Goal: Find specific page/section: Find specific page/section

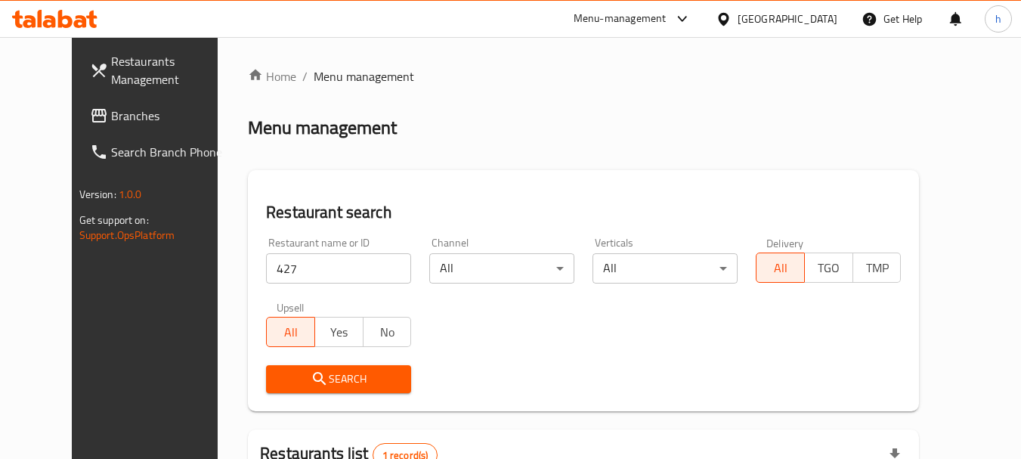
scroll to position [203, 0]
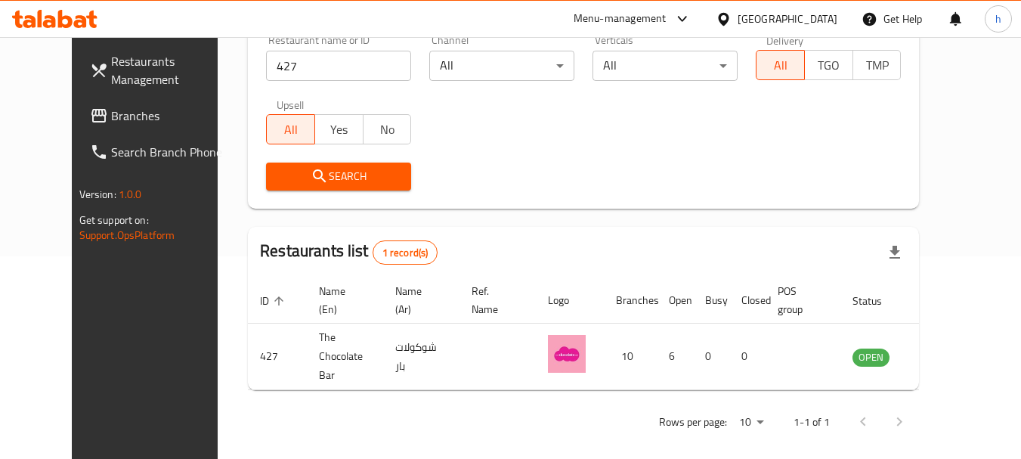
click at [823, 19] on div "[GEOGRAPHIC_DATA]" at bounding box center [788, 19] width 100 height 17
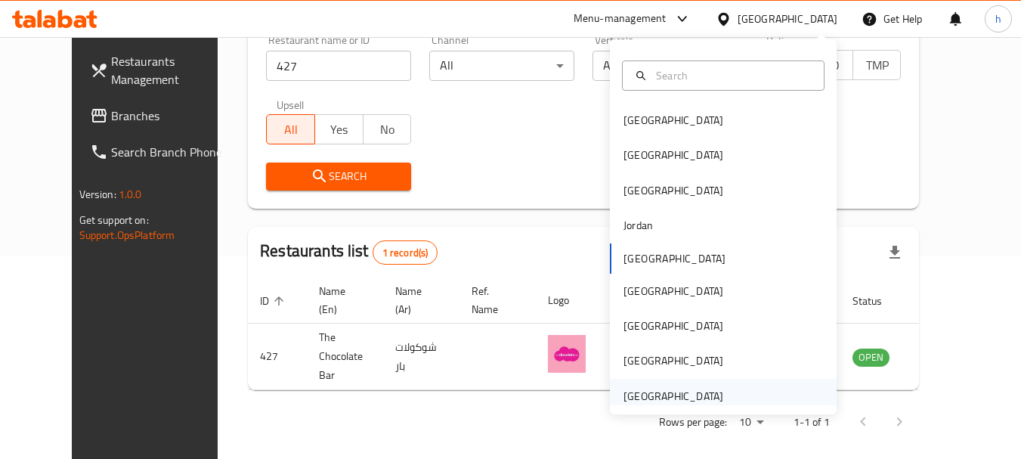
click at [639, 398] on div "[GEOGRAPHIC_DATA]" at bounding box center [674, 396] width 100 height 17
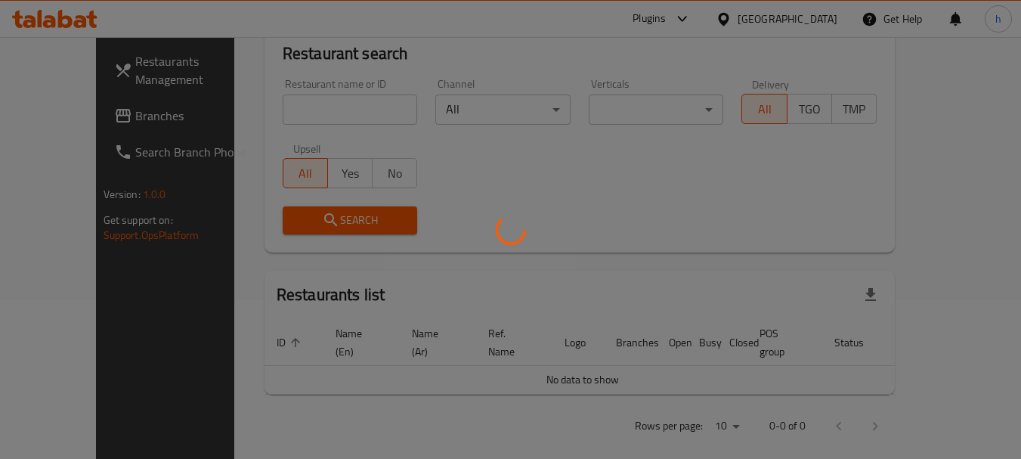
click at [42, 116] on div at bounding box center [510, 229] width 1021 height 459
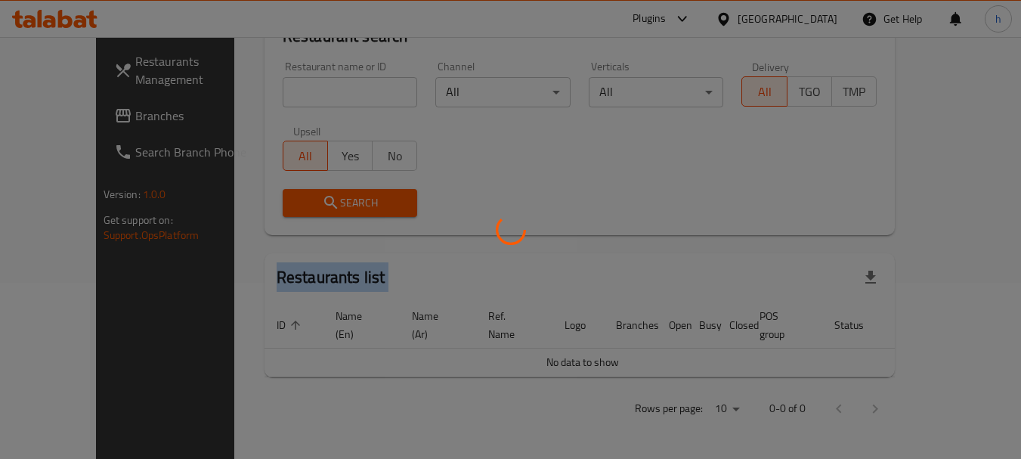
click at [42, 116] on div at bounding box center [510, 229] width 1021 height 459
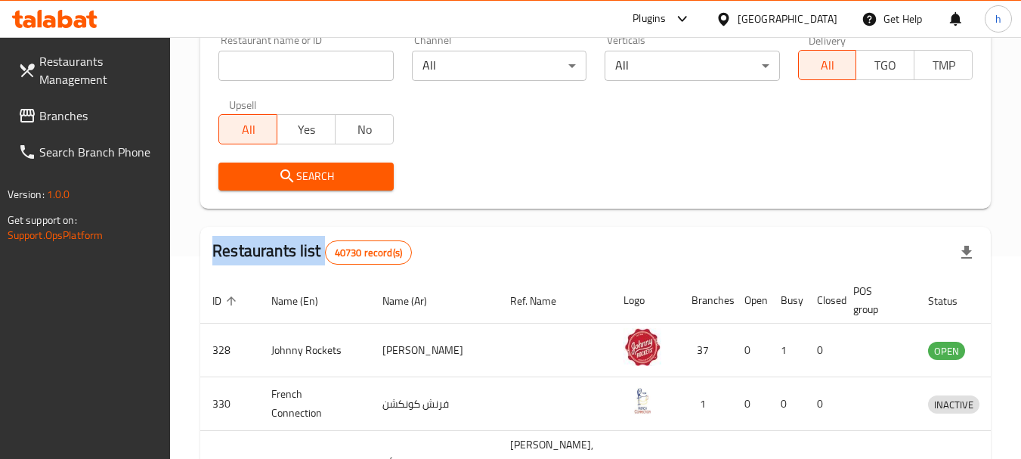
click at [42, 116] on div "Restaurants Management Branches Search Branch Phone Version: 1.0.0 Get support …" at bounding box center [510, 342] width 1021 height 1017
click at [42, 116] on span "Branches" at bounding box center [98, 116] width 119 height 18
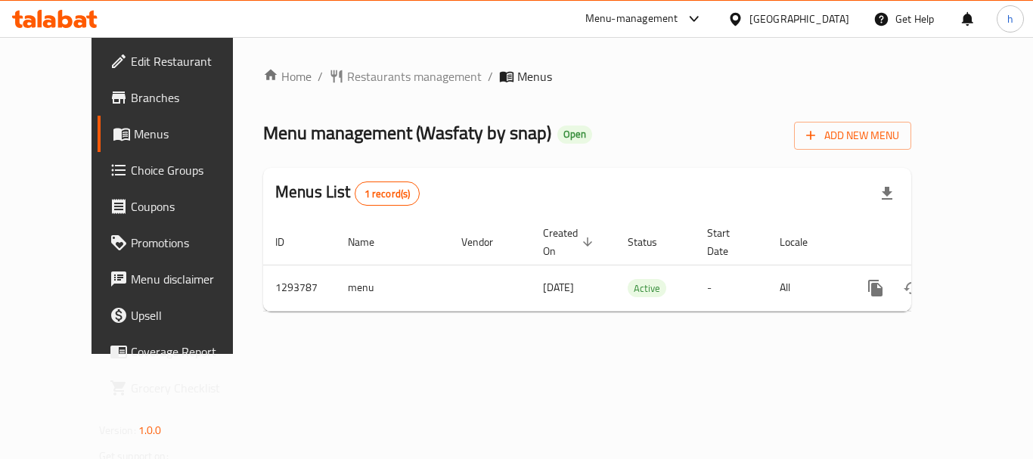
click at [780, 19] on div "[GEOGRAPHIC_DATA]" at bounding box center [799, 19] width 100 height 17
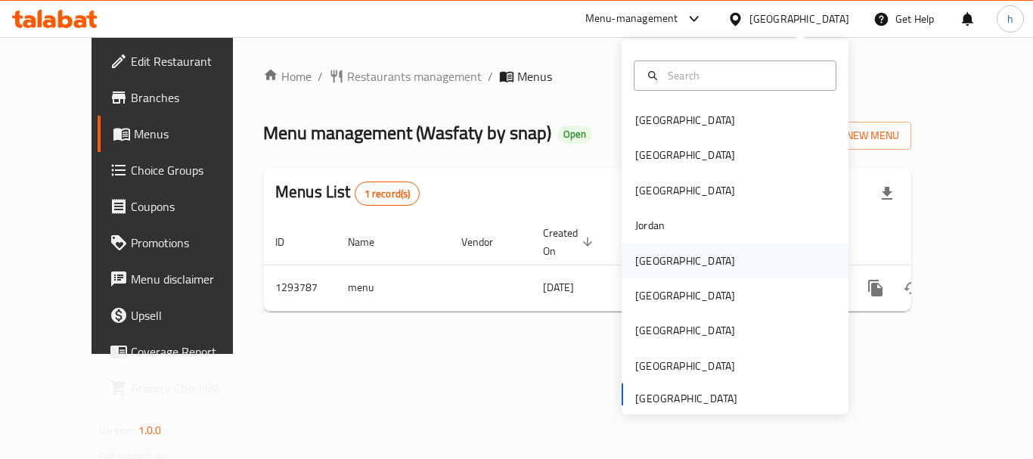
click at [643, 262] on div "[GEOGRAPHIC_DATA]" at bounding box center [685, 261] width 100 height 17
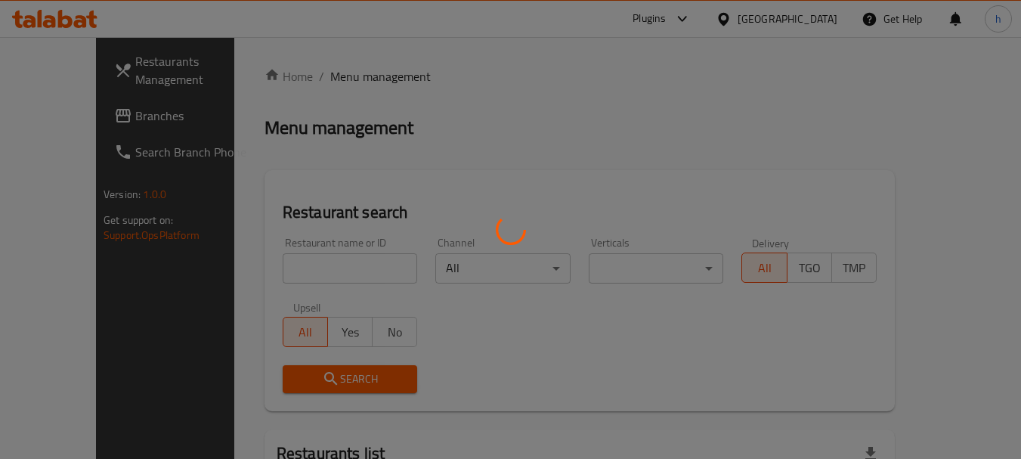
click at [51, 106] on div at bounding box center [510, 229] width 1021 height 459
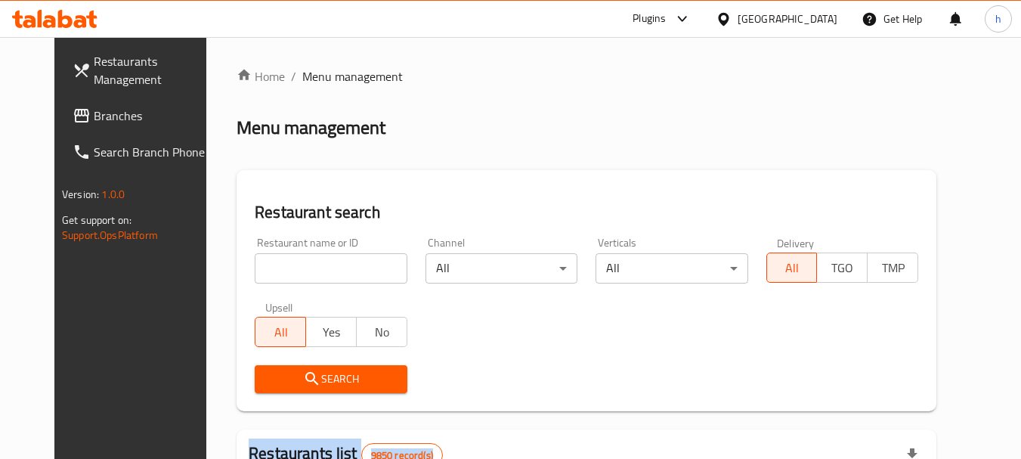
click at [94, 116] on span "Branches" at bounding box center [153, 116] width 119 height 18
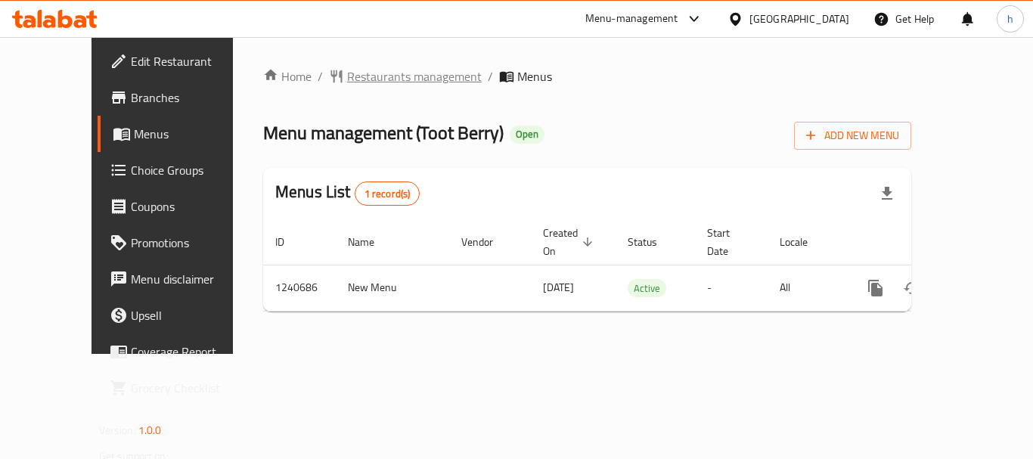
click at [352, 79] on span "Restaurants management" at bounding box center [414, 76] width 135 height 18
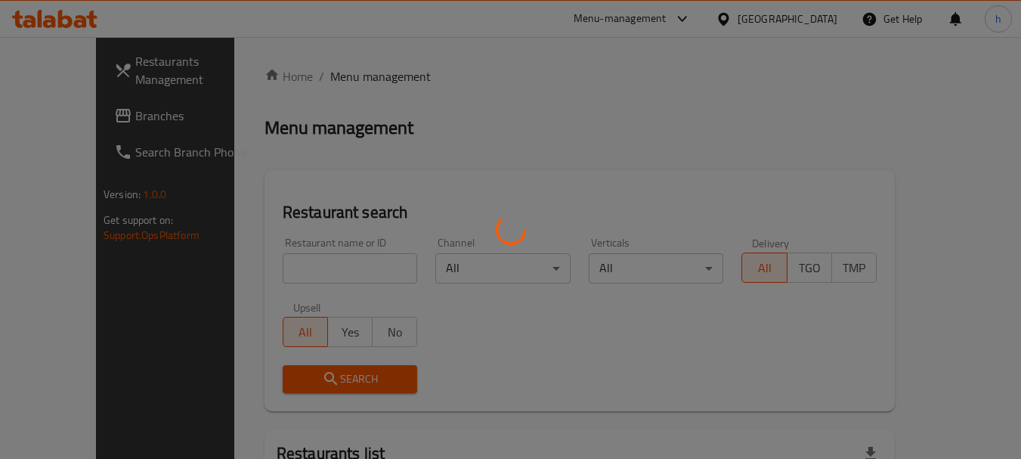
click at [259, 261] on div at bounding box center [510, 229] width 1021 height 459
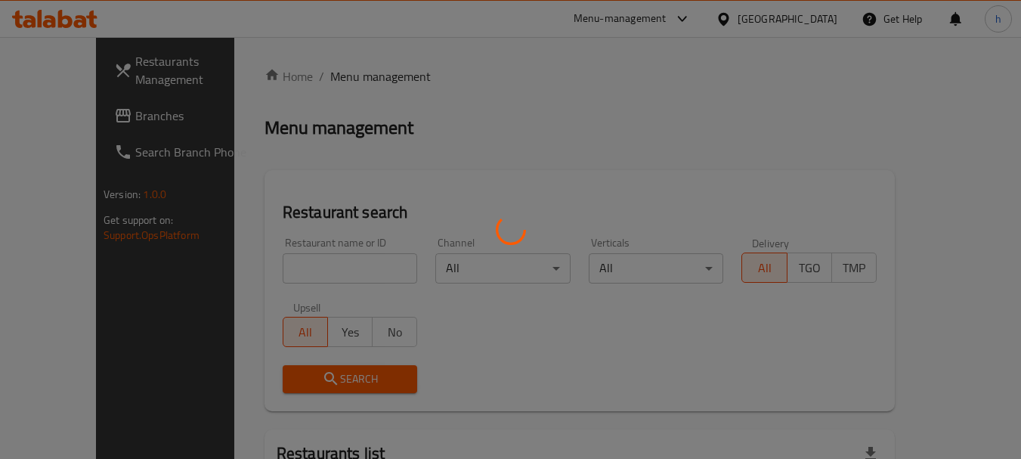
click at [245, 273] on div at bounding box center [510, 229] width 1021 height 459
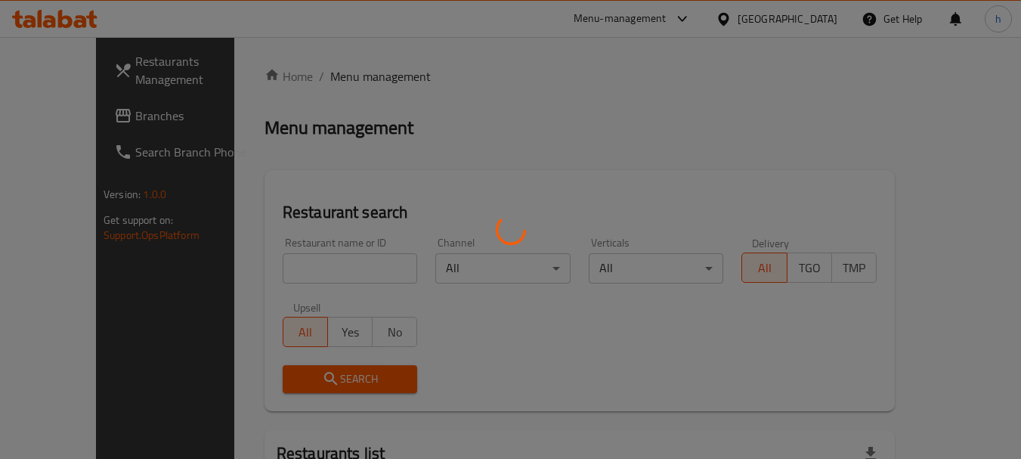
click at [249, 265] on div at bounding box center [510, 229] width 1021 height 459
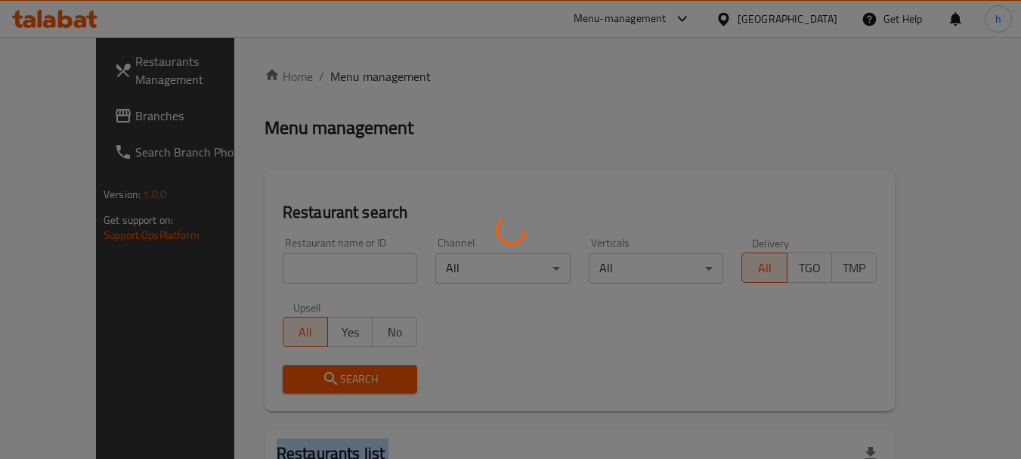
click at [249, 265] on div at bounding box center [510, 229] width 1021 height 459
click at [244, 262] on div at bounding box center [510, 229] width 1021 height 459
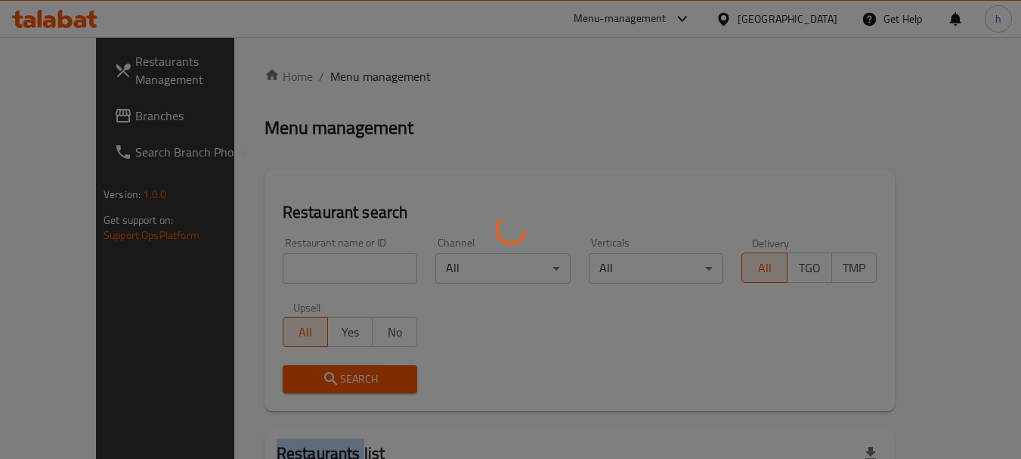
click at [244, 262] on div at bounding box center [510, 229] width 1021 height 459
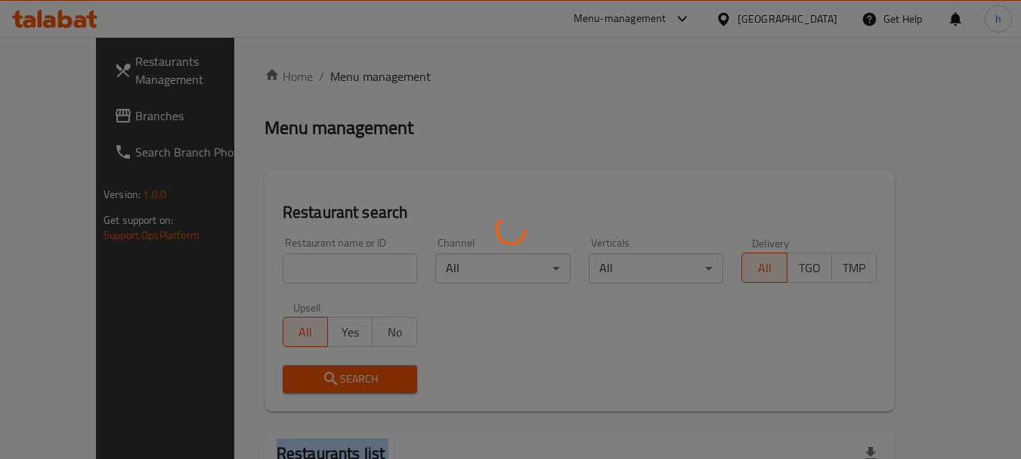
click at [244, 262] on div at bounding box center [510, 229] width 1021 height 459
click at [245, 262] on div at bounding box center [510, 229] width 1021 height 459
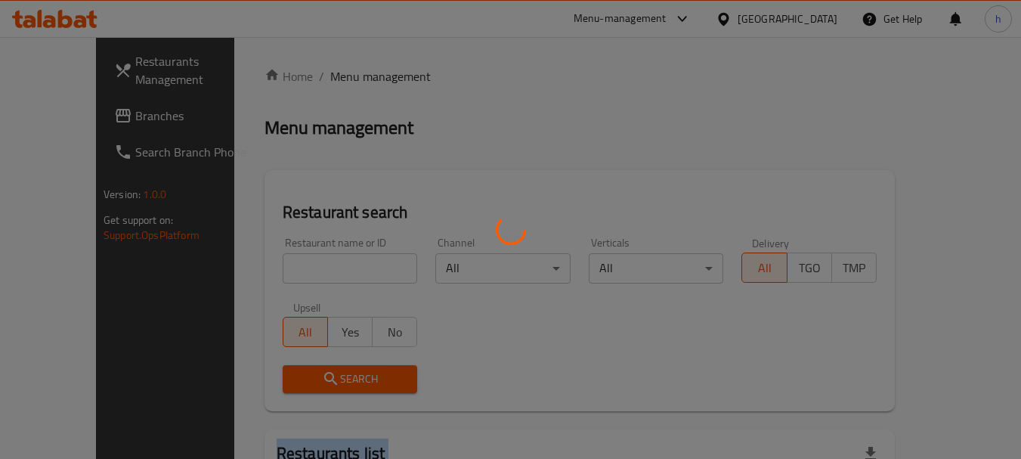
click at [245, 262] on div at bounding box center [510, 229] width 1021 height 459
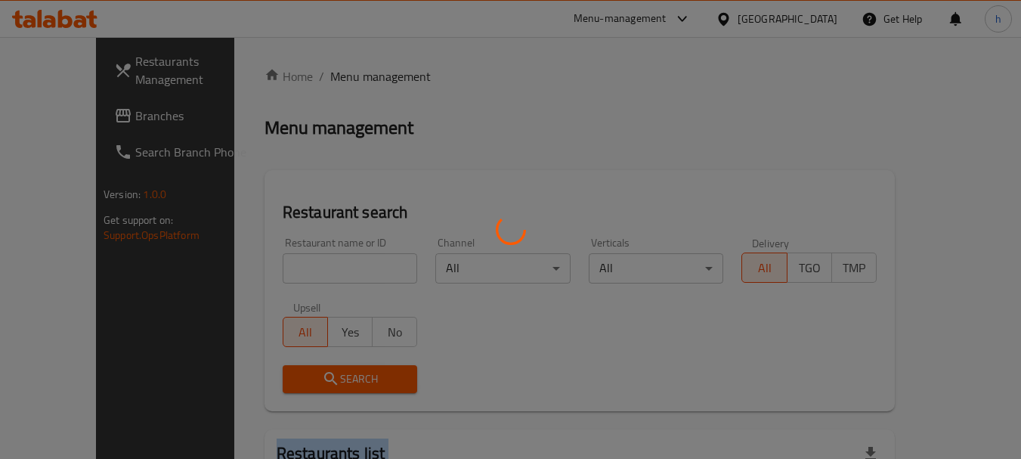
click at [245, 262] on div at bounding box center [510, 229] width 1021 height 459
click at [275, 271] on div at bounding box center [510, 229] width 1021 height 459
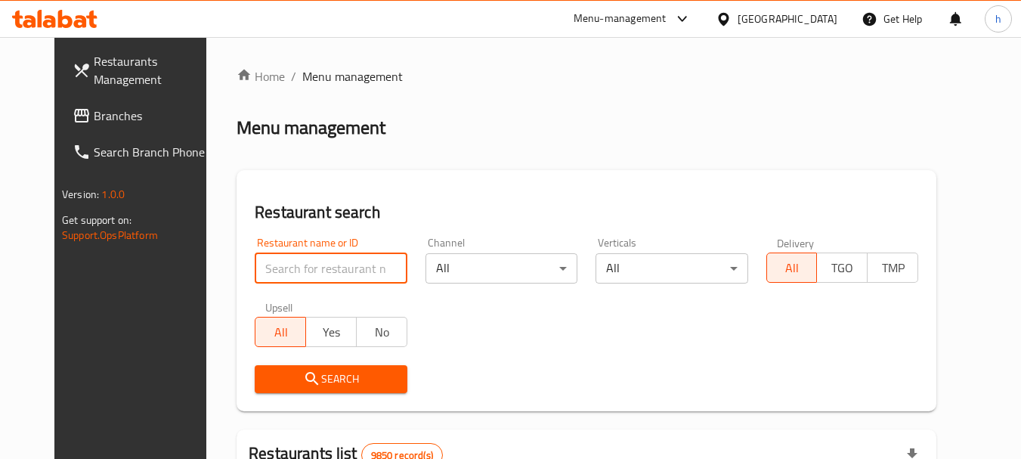
click at [263, 256] on input "search" at bounding box center [331, 268] width 152 height 30
paste input "680428"
type input "680428"
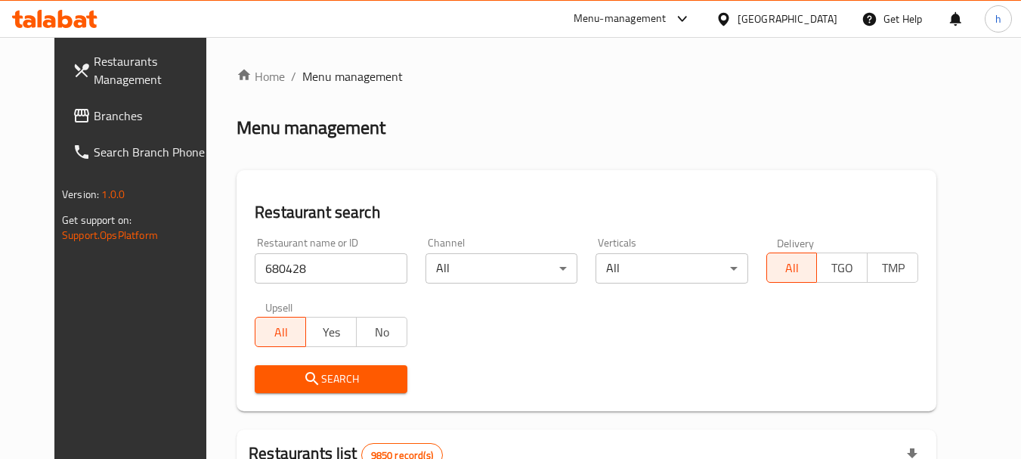
click at [299, 377] on span "Search" at bounding box center [331, 379] width 128 height 19
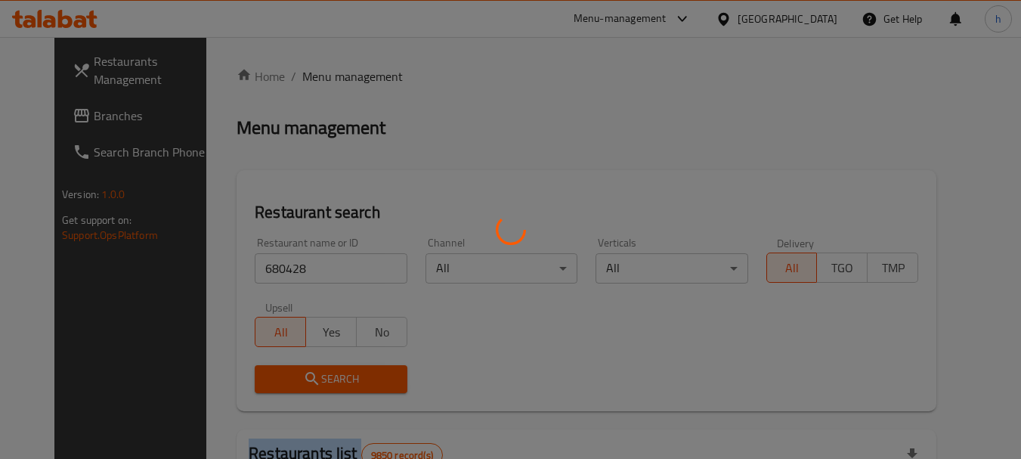
click at [299, 377] on div at bounding box center [510, 229] width 1021 height 459
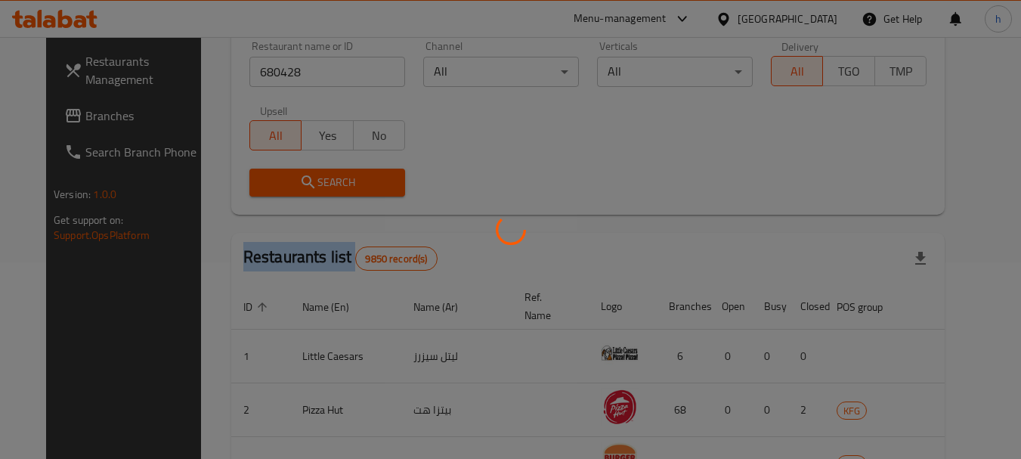
scroll to position [203, 0]
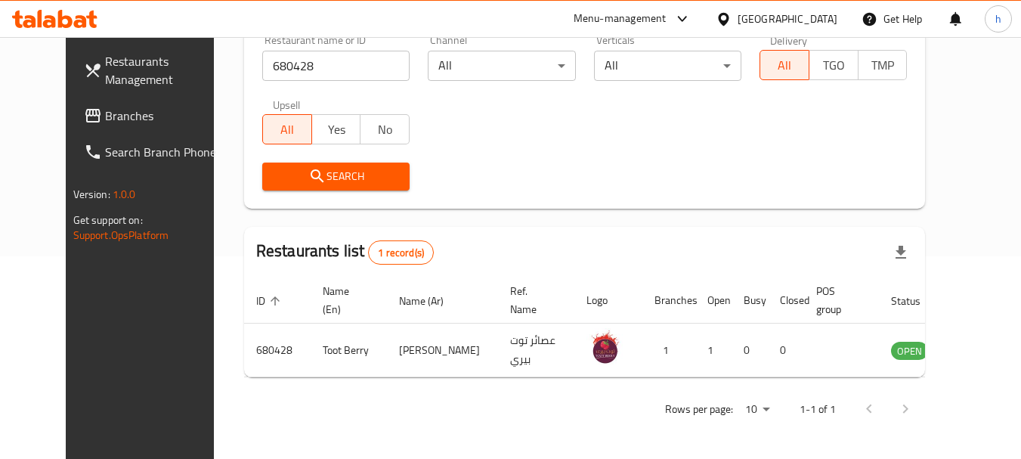
click at [818, 14] on div "Kuwait" at bounding box center [788, 19] width 100 height 17
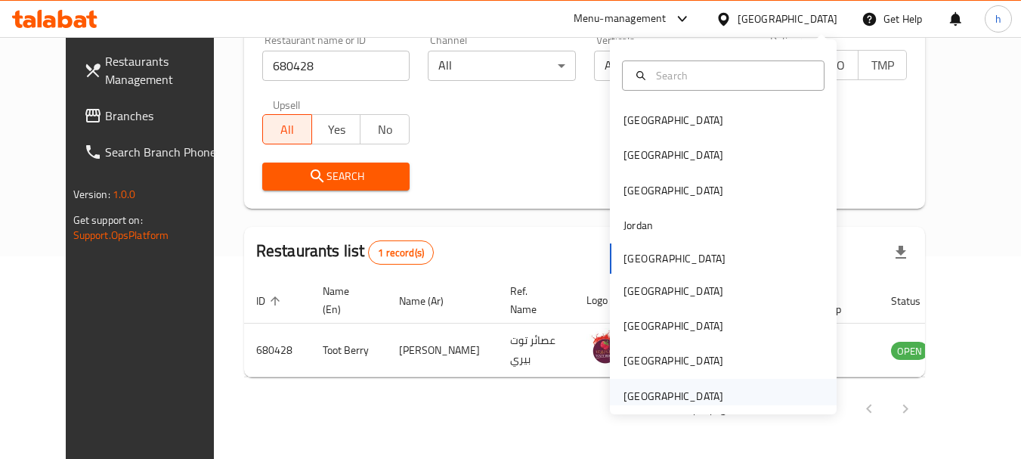
click at [647, 390] on div "[GEOGRAPHIC_DATA]" at bounding box center [674, 396] width 100 height 17
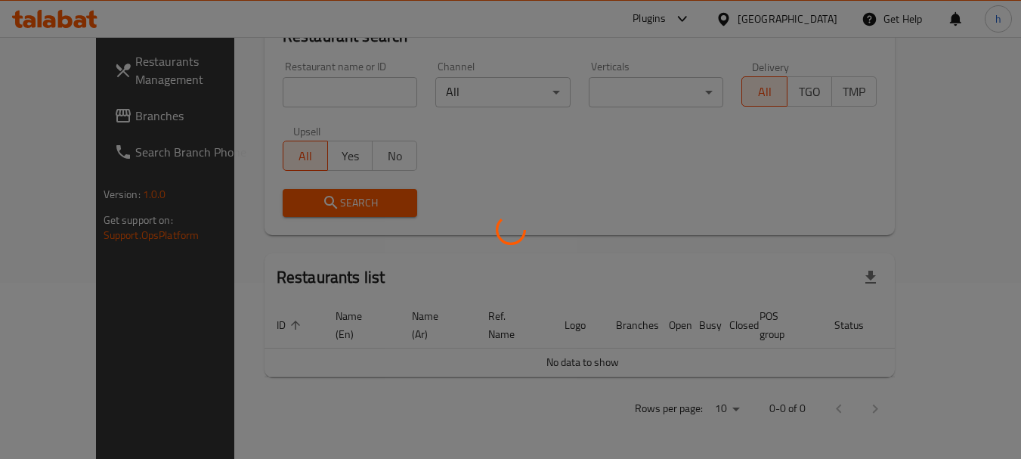
scroll to position [159, 0]
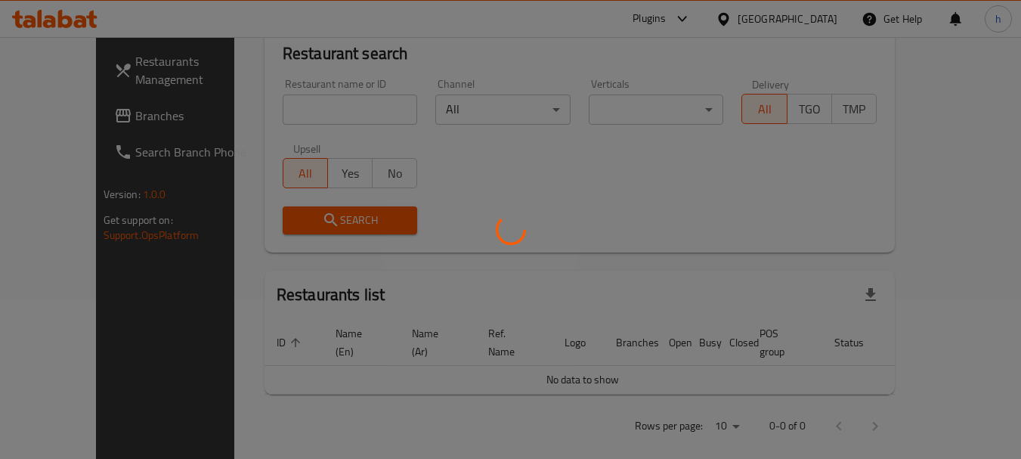
click at [82, 120] on div at bounding box center [510, 229] width 1021 height 459
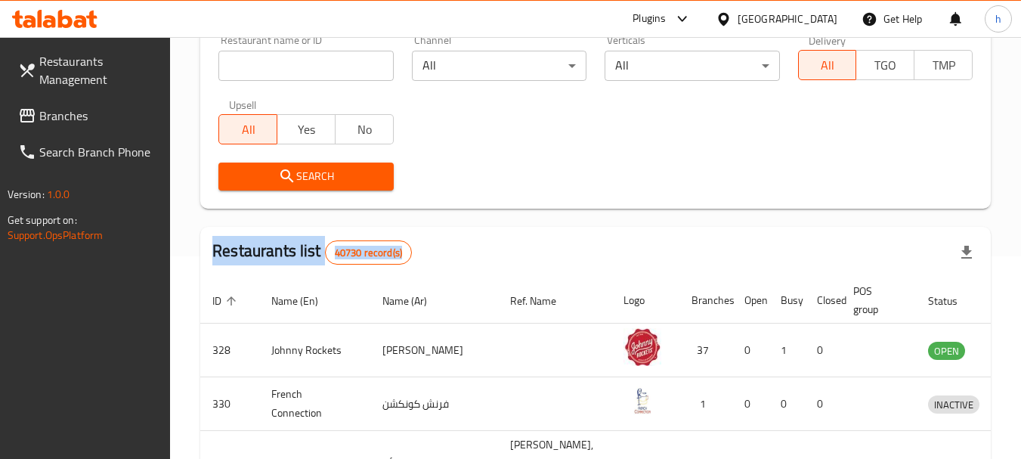
click at [70, 109] on span "Branches" at bounding box center [98, 116] width 119 height 18
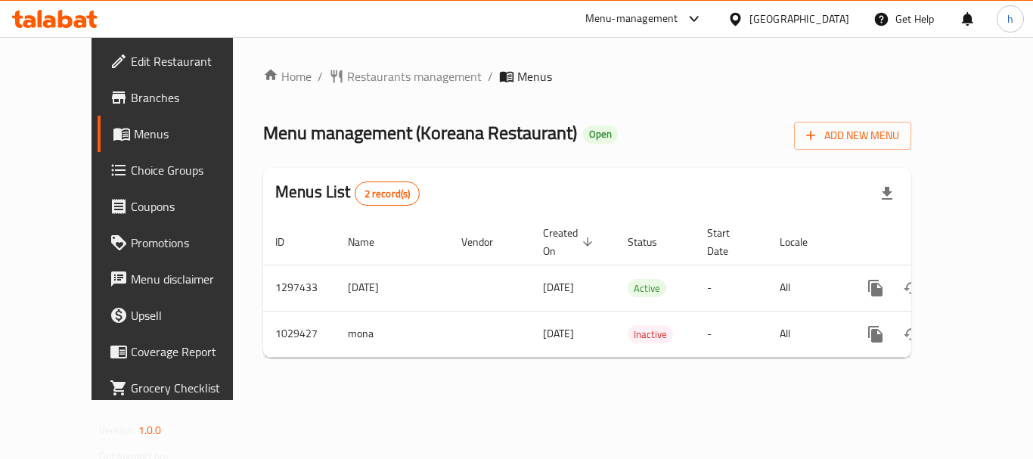
click at [359, 76] on div "Home / Restaurants management / Menus Menu management ( Koreana Restaurant ) Op…" at bounding box center [587, 218] width 648 height 302
click at [347, 79] on span "Restaurants management" at bounding box center [414, 76] width 135 height 18
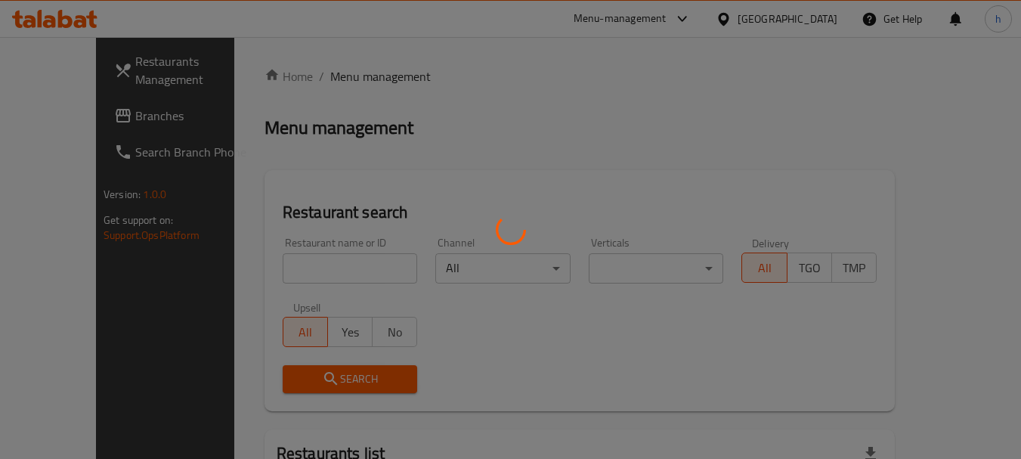
click at [292, 268] on div at bounding box center [510, 229] width 1021 height 459
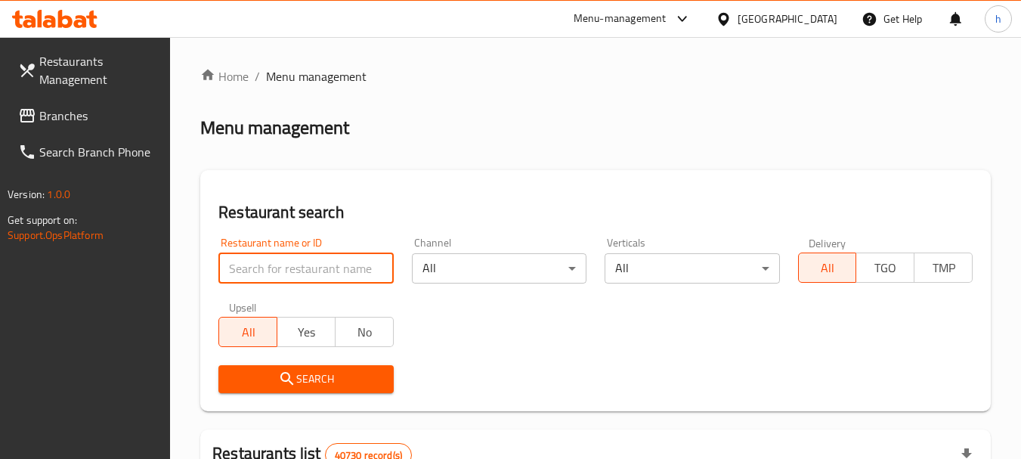
click at [292, 268] on input "search" at bounding box center [305, 268] width 175 height 30
paste input "661206"
type input "661206"
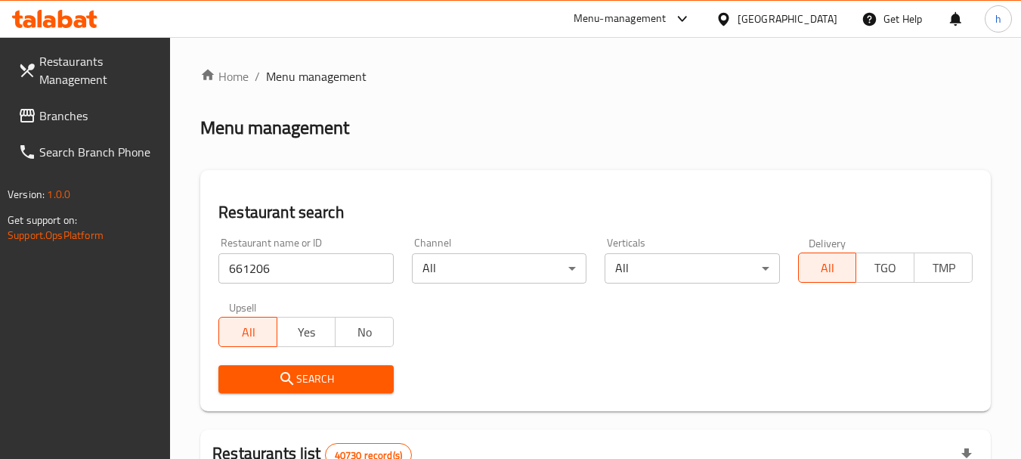
click at [283, 378] on icon "submit" at bounding box center [287, 379] width 18 height 18
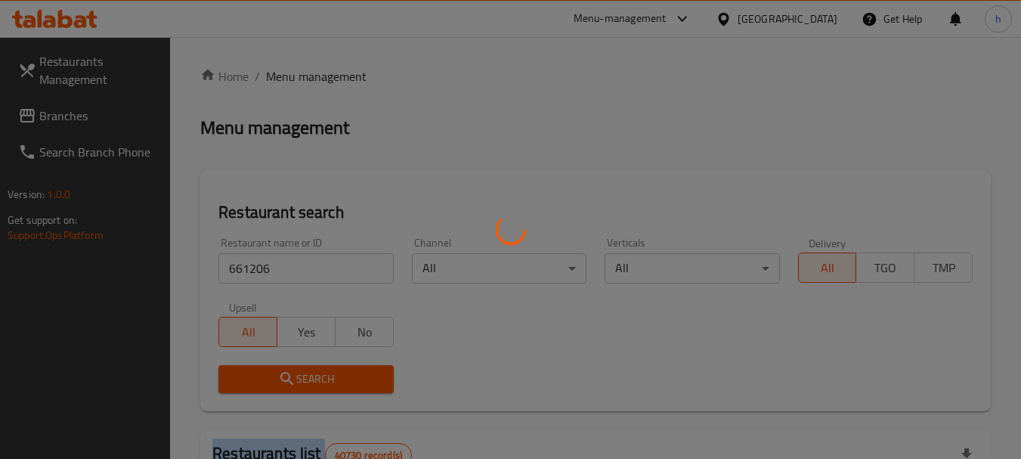
click at [283, 378] on div at bounding box center [510, 229] width 1021 height 459
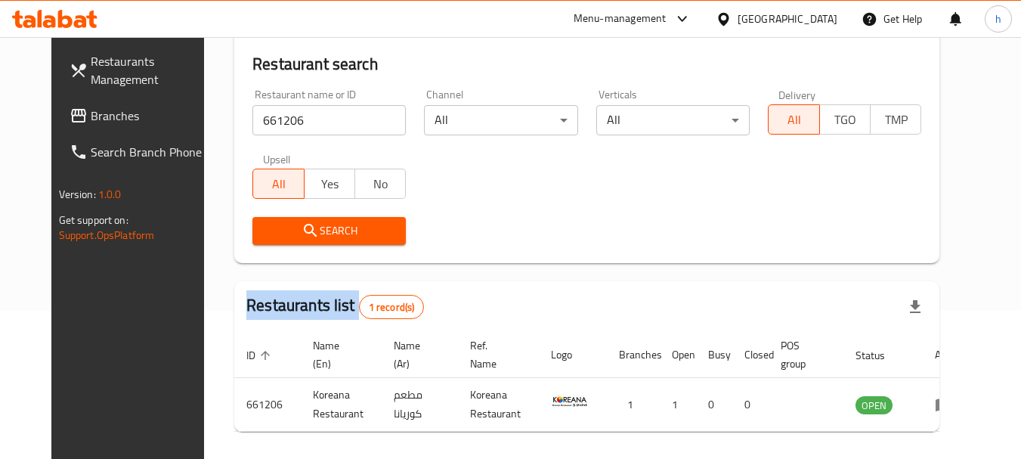
scroll to position [197, 0]
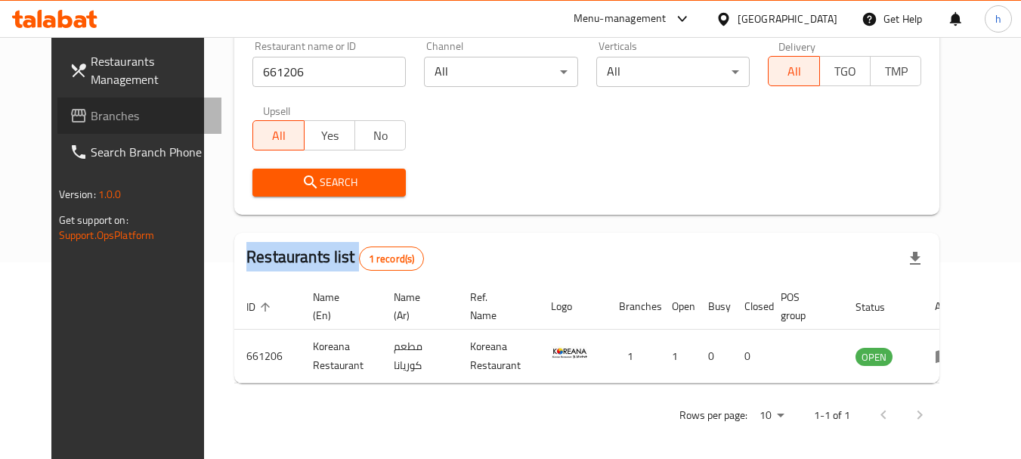
click at [91, 117] on span "Branches" at bounding box center [150, 116] width 119 height 18
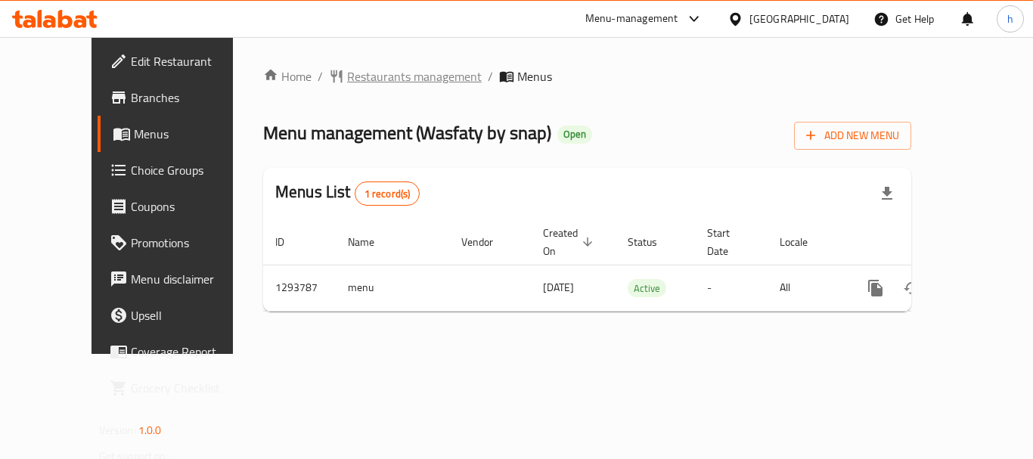
click at [378, 73] on span "Restaurants management" at bounding box center [414, 76] width 135 height 18
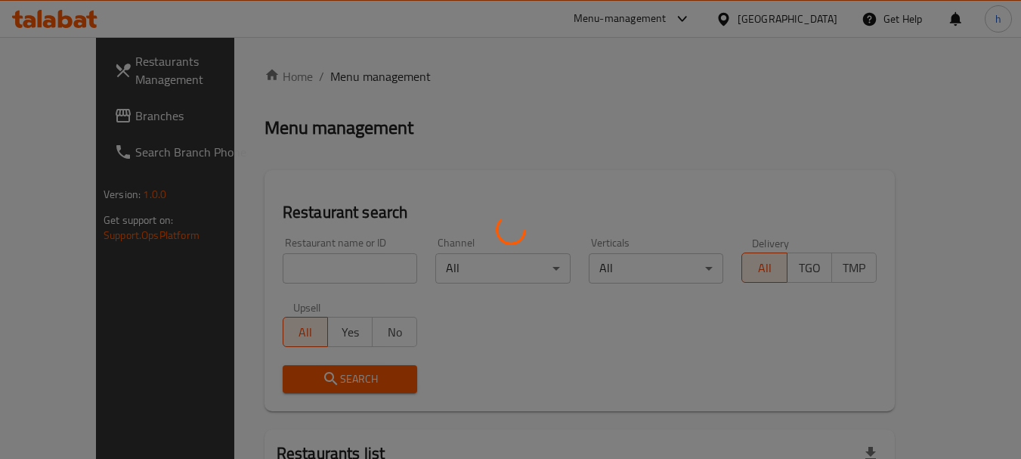
click at [305, 261] on div at bounding box center [510, 229] width 1021 height 459
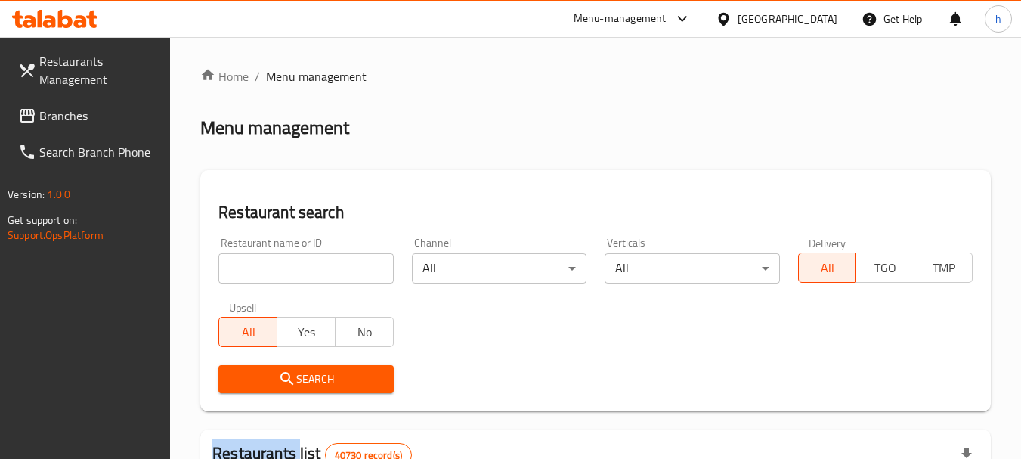
click at [305, 261] on div at bounding box center [510, 229] width 1021 height 459
click at [305, 261] on input "search" at bounding box center [305, 268] width 175 height 30
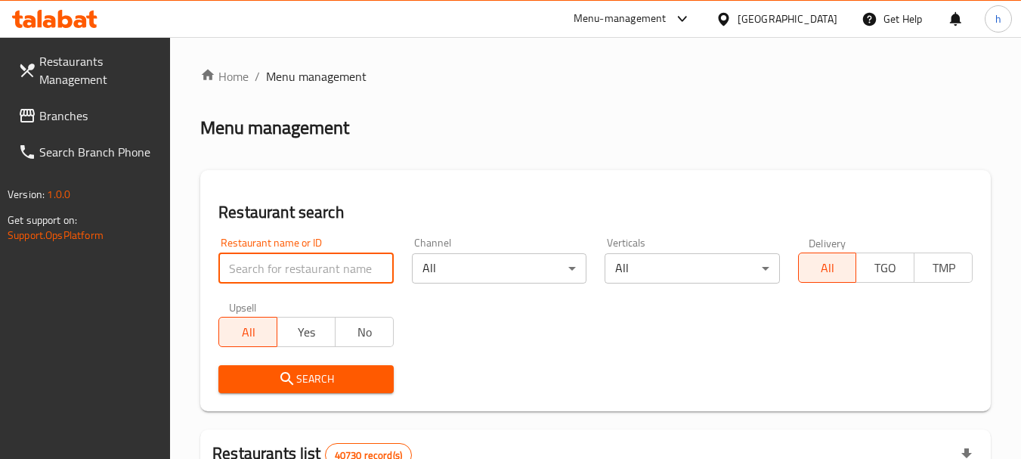
click at [305, 261] on input "search" at bounding box center [305, 268] width 175 height 30
paste input "699677"
type input "699677"
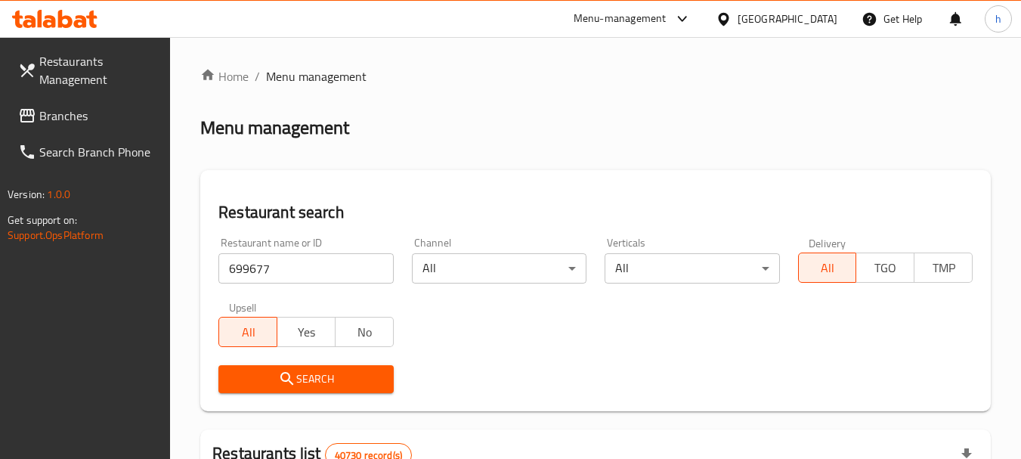
click at [310, 385] on span "Search" at bounding box center [306, 379] width 150 height 19
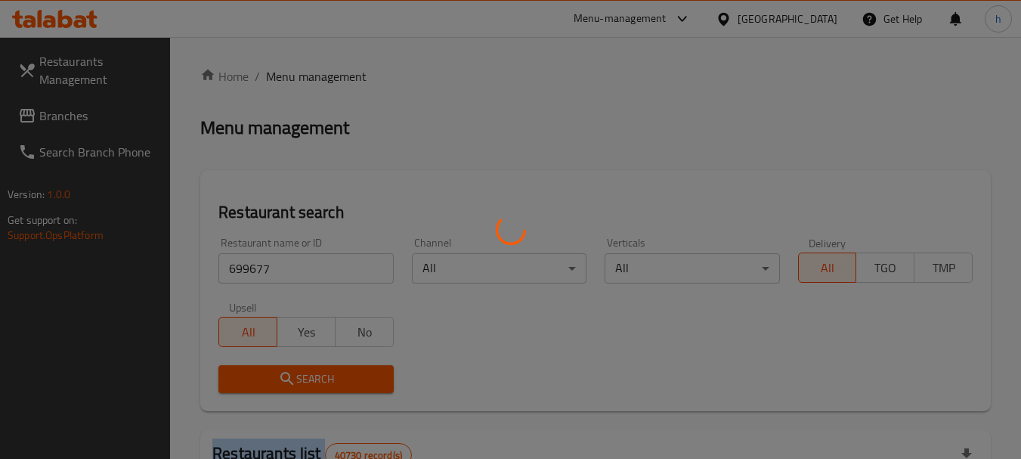
click at [310, 385] on div at bounding box center [510, 229] width 1021 height 459
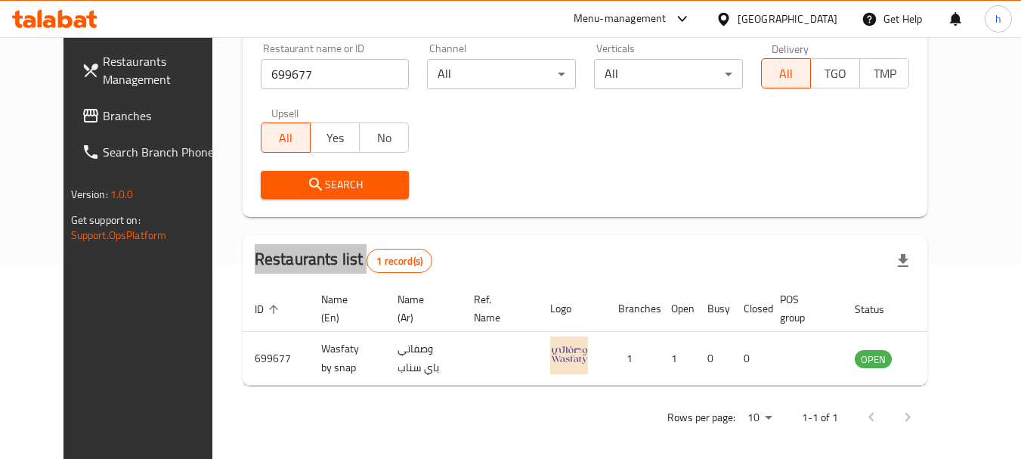
scroll to position [197, 0]
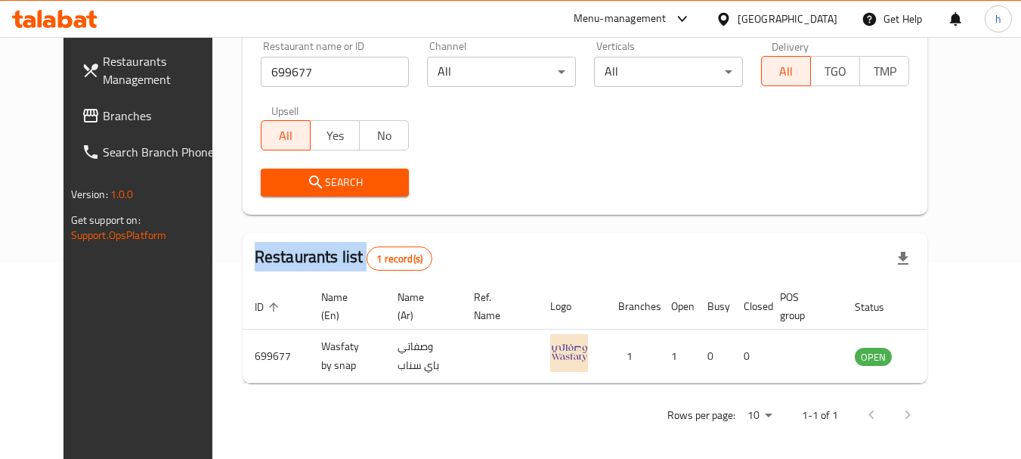
click at [103, 118] on span "Branches" at bounding box center [162, 116] width 119 height 18
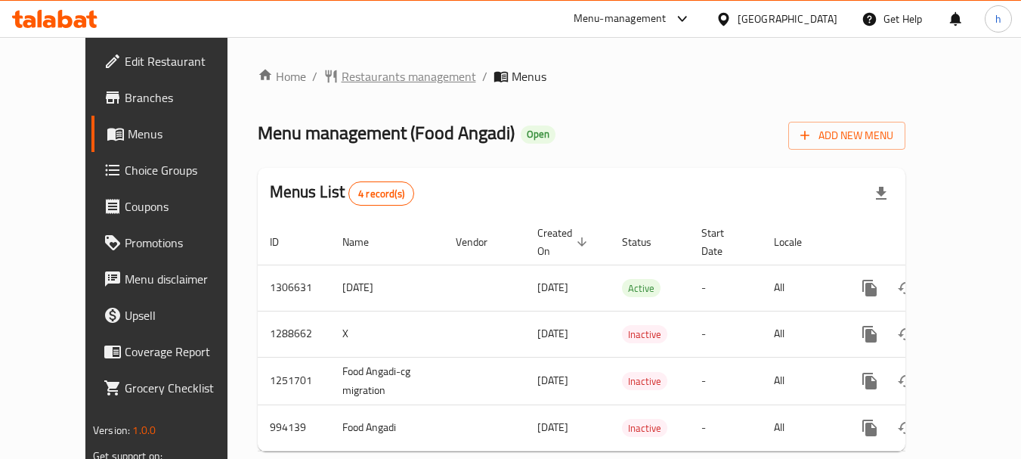
click at [352, 78] on span "Restaurants management" at bounding box center [409, 76] width 135 height 18
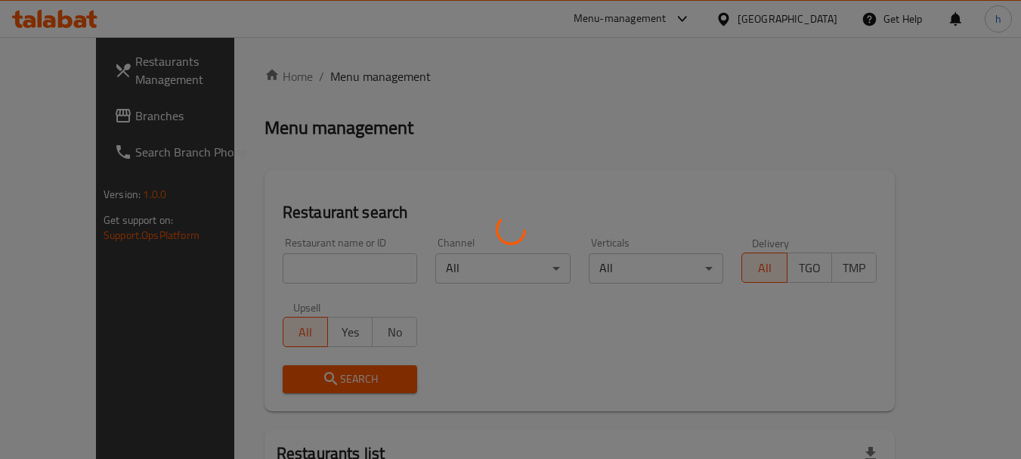
click at [262, 268] on div at bounding box center [510, 229] width 1021 height 459
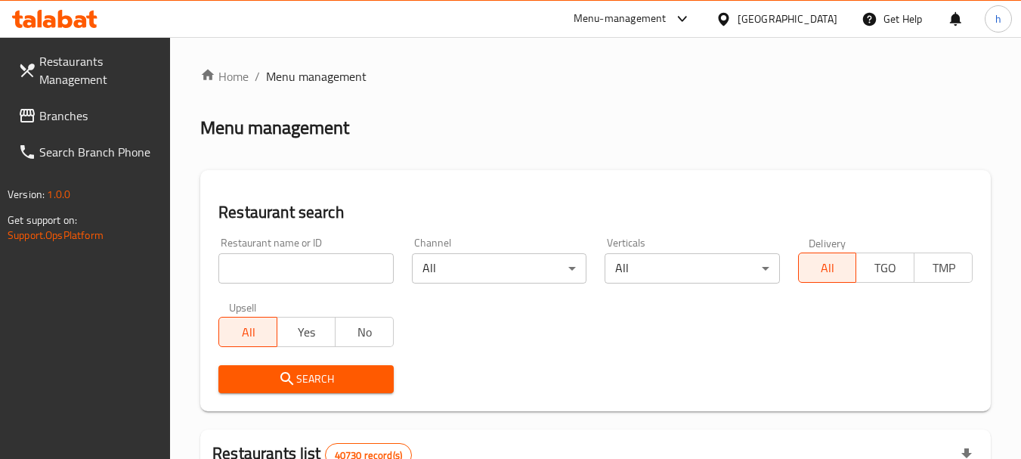
click at [262, 268] on input "search" at bounding box center [305, 268] width 175 height 30
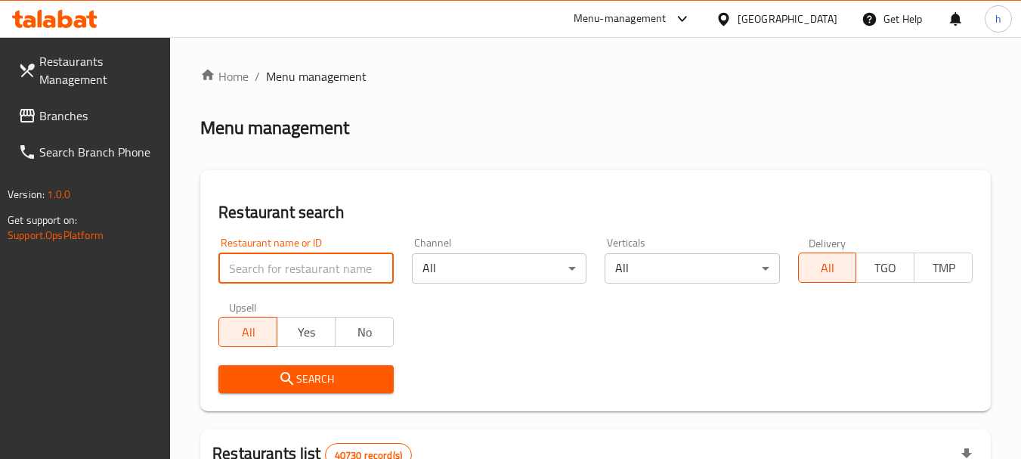
click at [262, 268] on input "search" at bounding box center [305, 268] width 175 height 30
paste input "660366"
type input "660366"
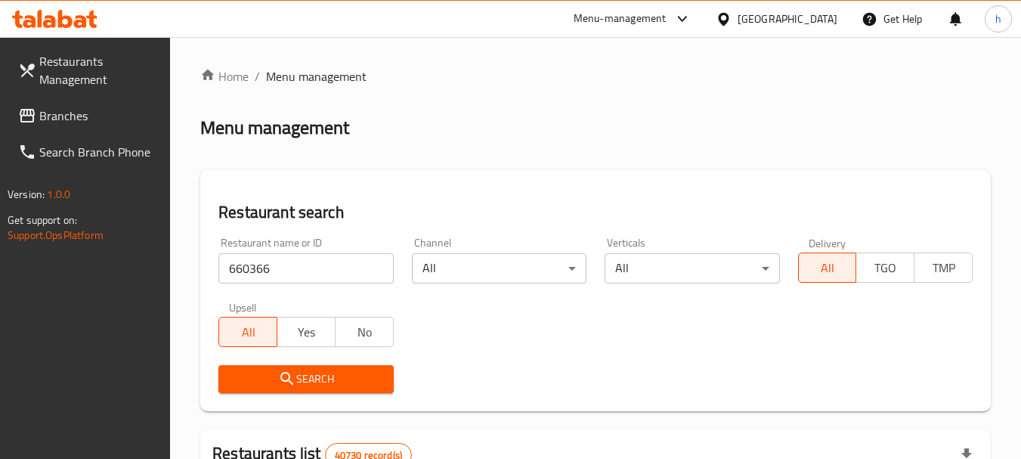
click at [282, 374] on icon "submit" at bounding box center [286, 378] width 13 height 13
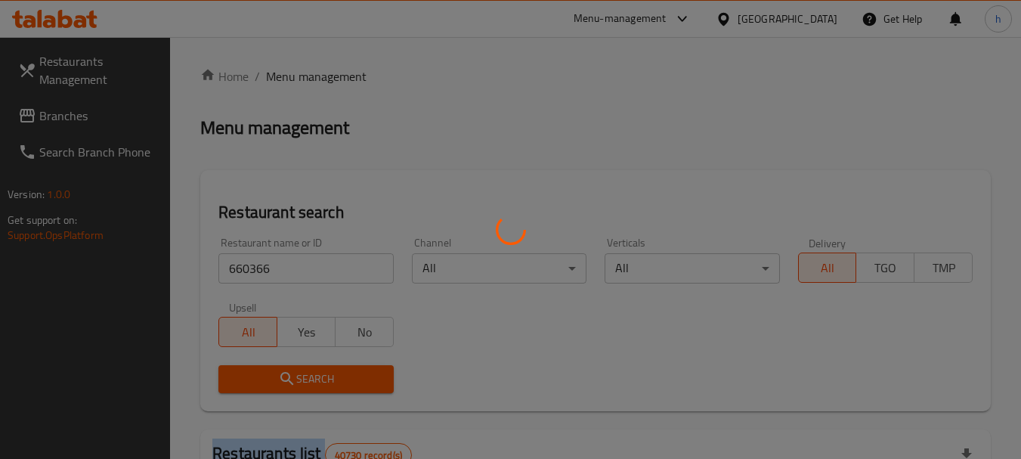
click at [282, 374] on div at bounding box center [510, 229] width 1021 height 459
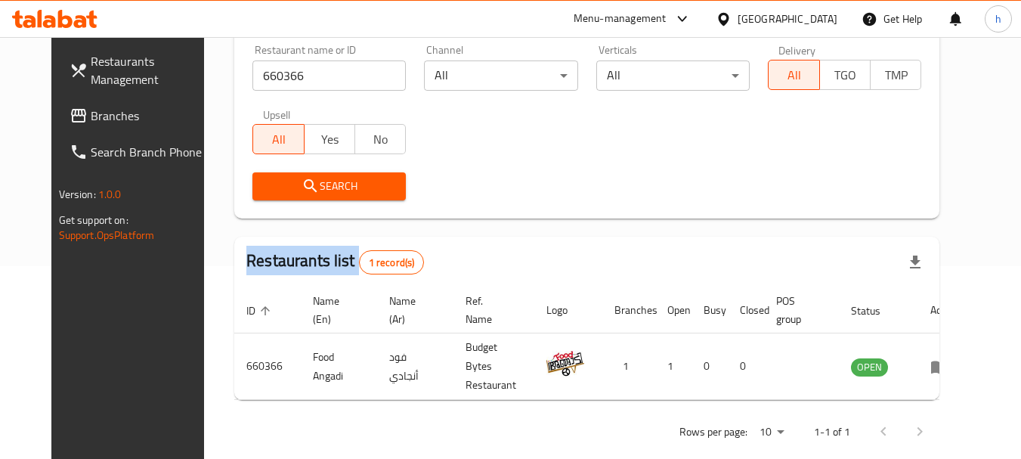
scroll to position [203, 0]
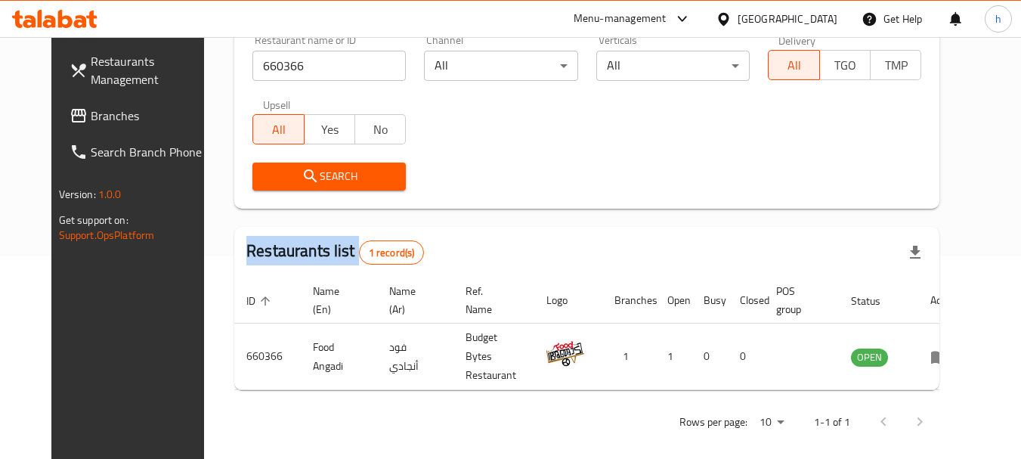
click at [91, 112] on span "Branches" at bounding box center [150, 116] width 119 height 18
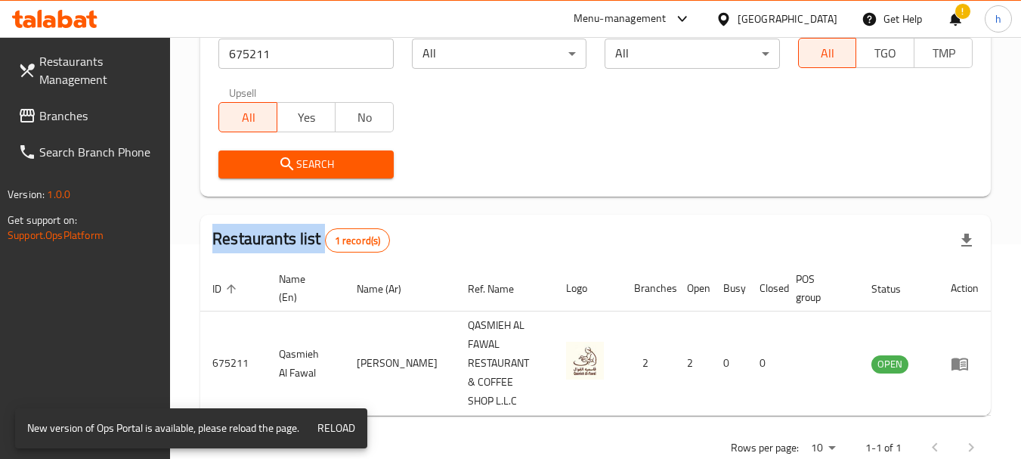
scroll to position [215, 0]
click at [71, 107] on span "Branches" at bounding box center [98, 116] width 119 height 18
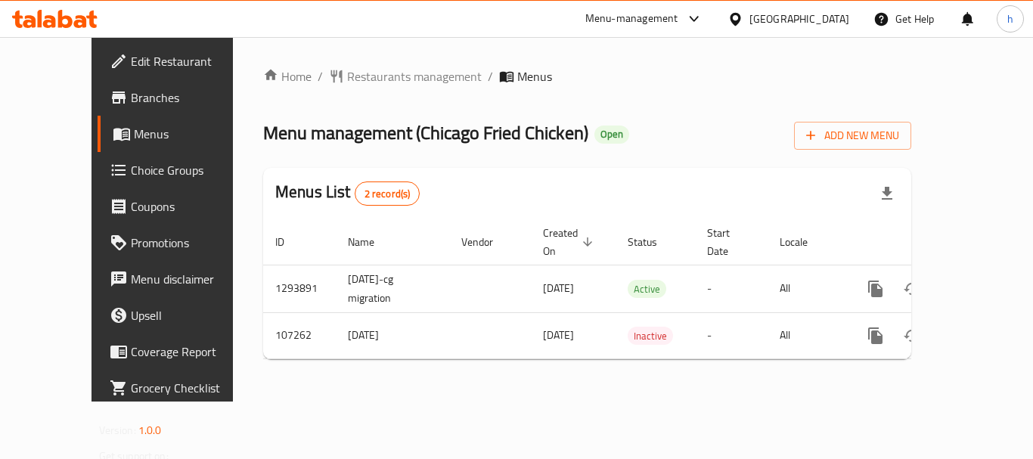
click at [358, 73] on div "Home / Restaurants management / Menus Menu management ( Chicago Fried Chicken )…" at bounding box center [587, 219] width 648 height 304
click at [358, 73] on span "Restaurants management" at bounding box center [414, 76] width 135 height 18
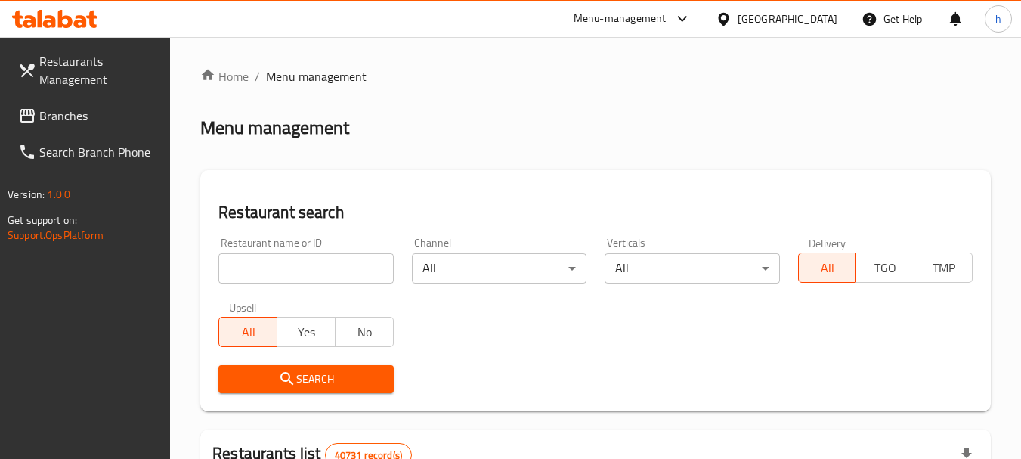
click at [315, 271] on input "search" at bounding box center [305, 268] width 175 height 30
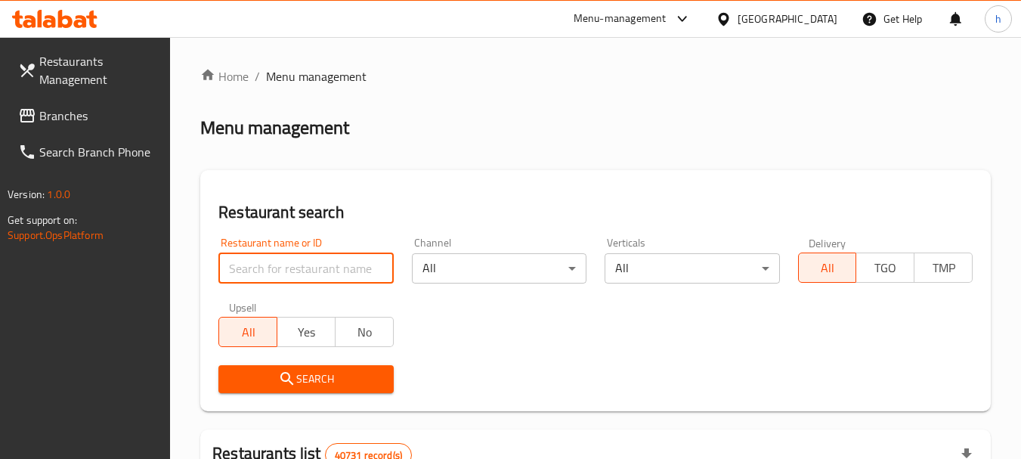
paste input "603437"
type input "603437"
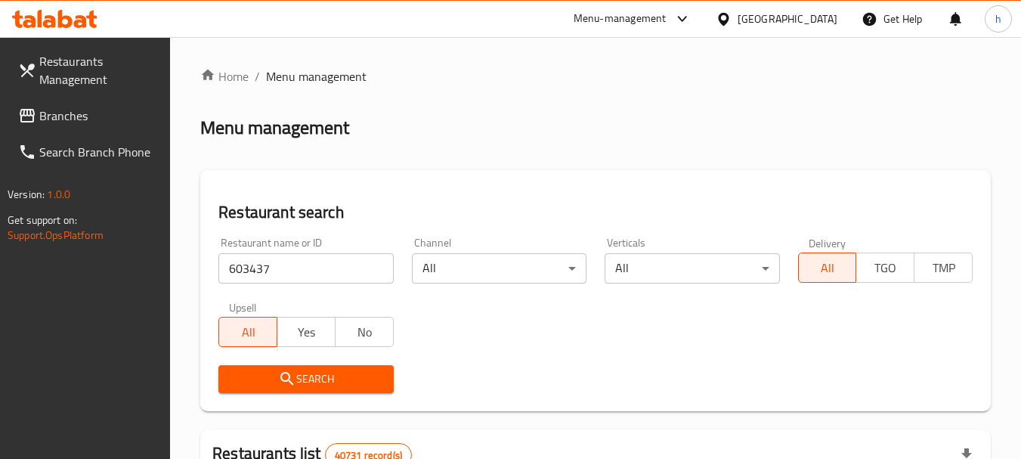
click at [311, 379] on span "Search" at bounding box center [306, 379] width 150 height 19
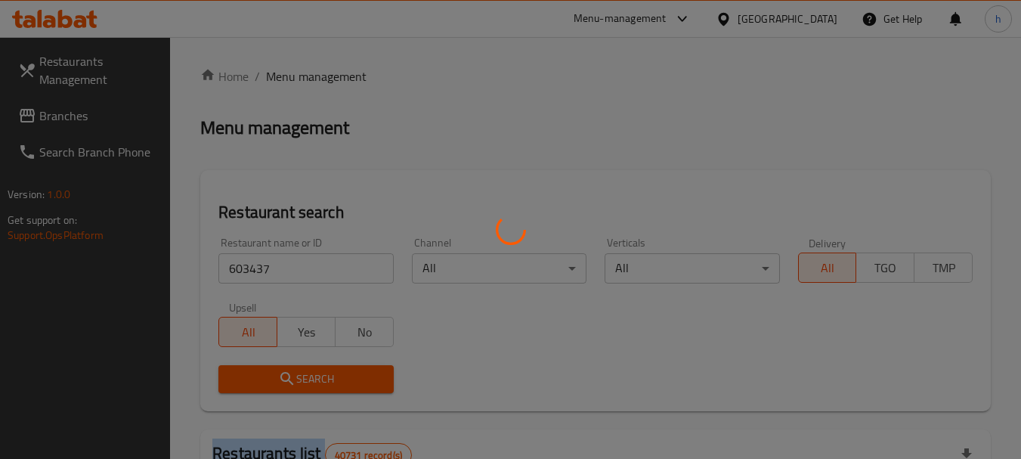
click at [311, 379] on div at bounding box center [510, 229] width 1021 height 459
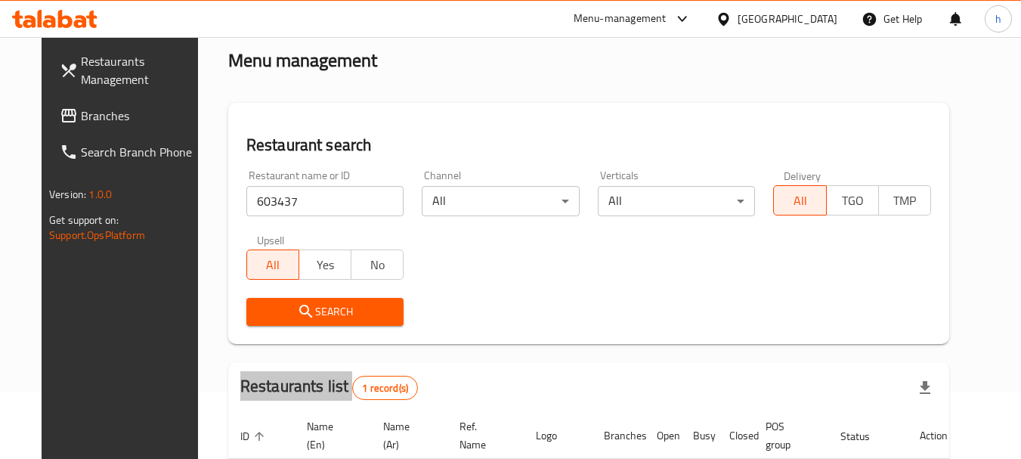
scroll to position [151, 0]
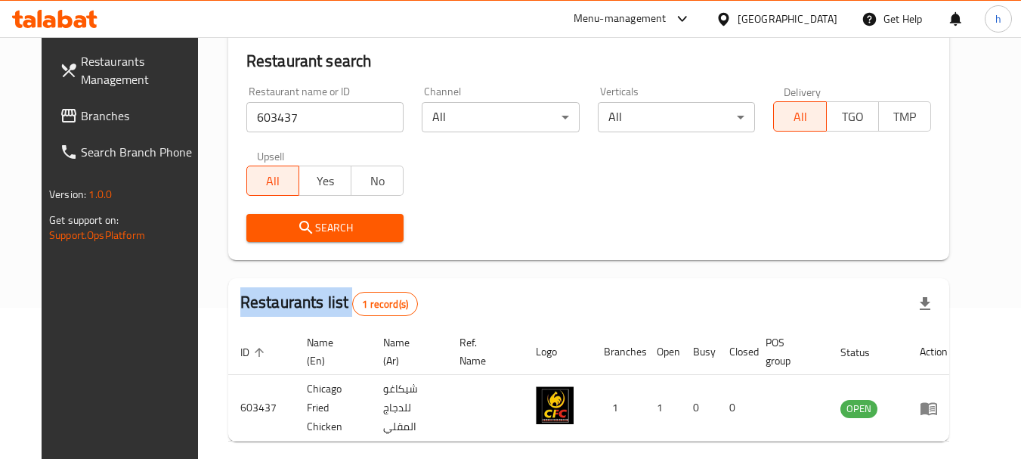
click at [81, 116] on span "Branches" at bounding box center [140, 116] width 119 height 18
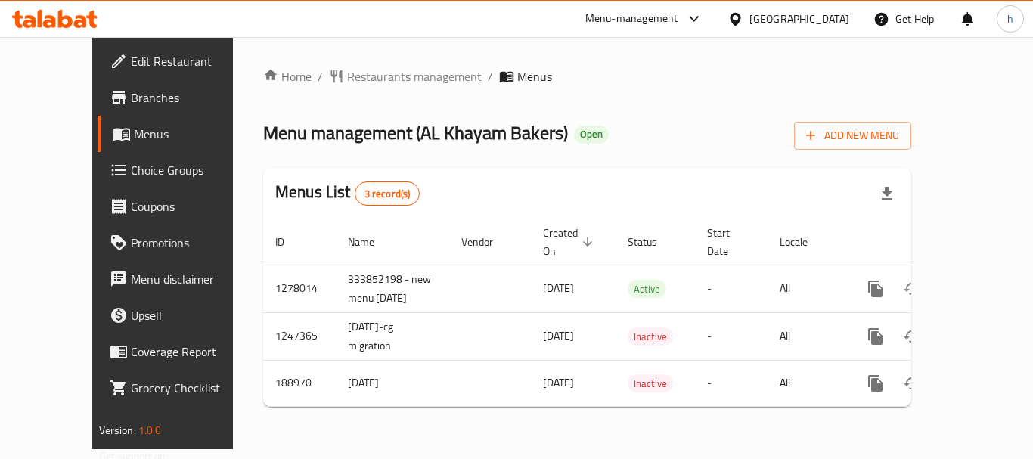
click at [131, 95] on span "Branches" at bounding box center [191, 97] width 121 height 18
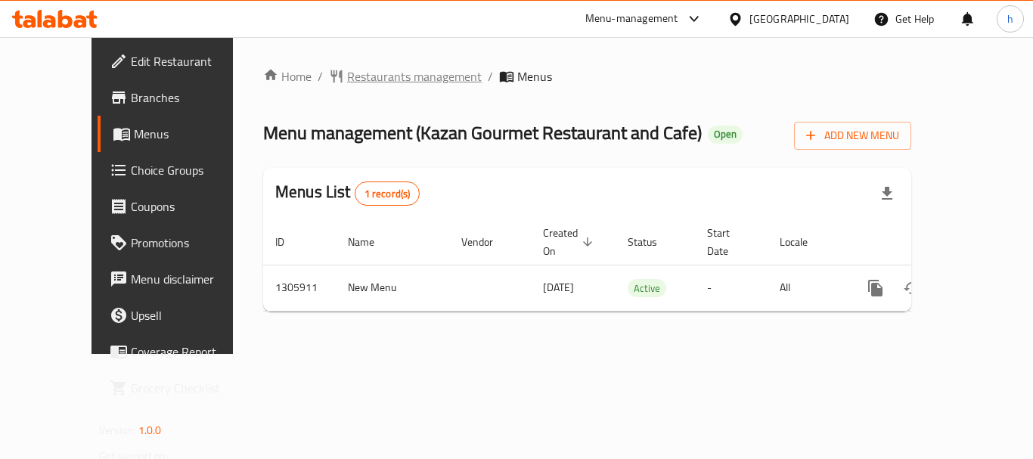
click at [389, 77] on span "Restaurants management" at bounding box center [414, 76] width 135 height 18
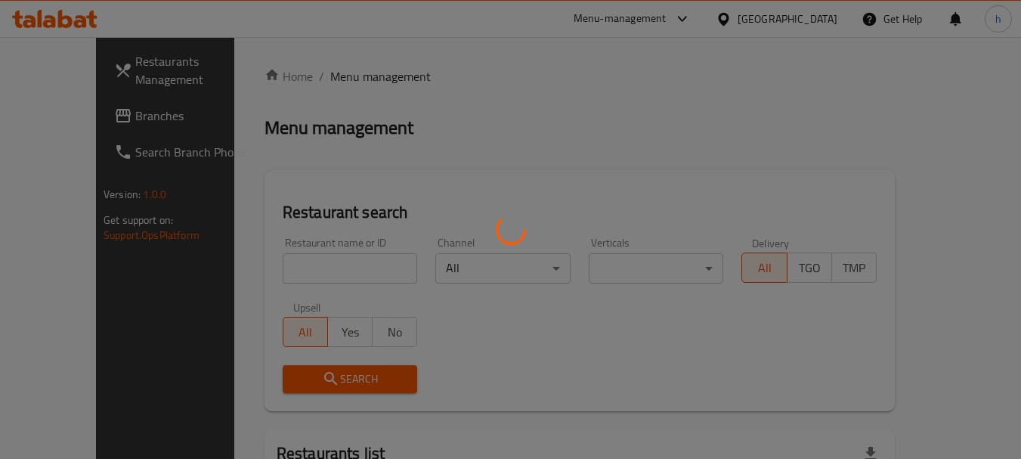
click at [312, 269] on div at bounding box center [510, 229] width 1021 height 459
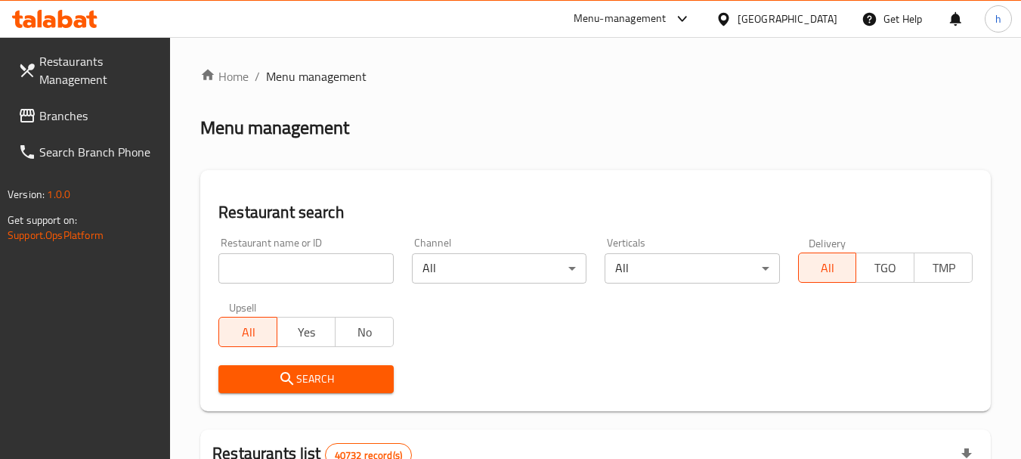
click at [312, 269] on div at bounding box center [510, 229] width 1021 height 459
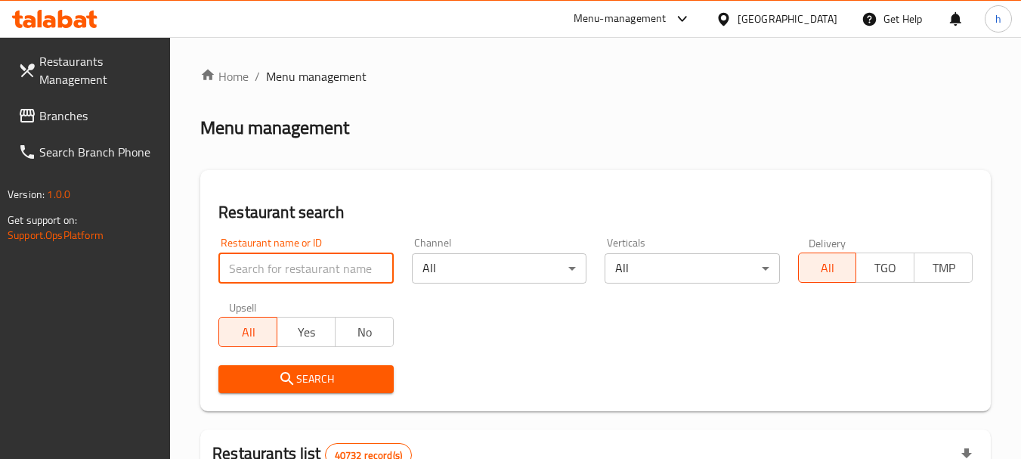
click at [312, 269] on input "search" at bounding box center [305, 268] width 175 height 30
paste input "703764"
type input "703764"
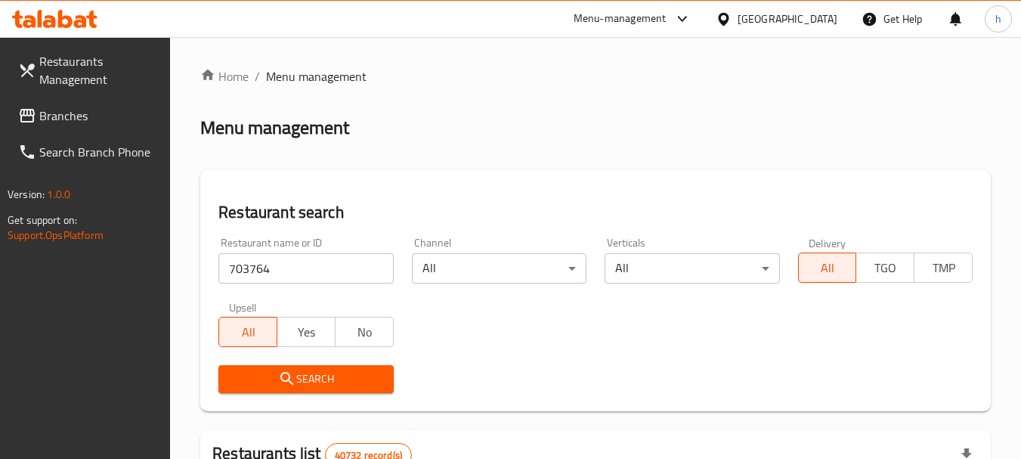
click at [327, 370] on span "Search" at bounding box center [306, 379] width 150 height 19
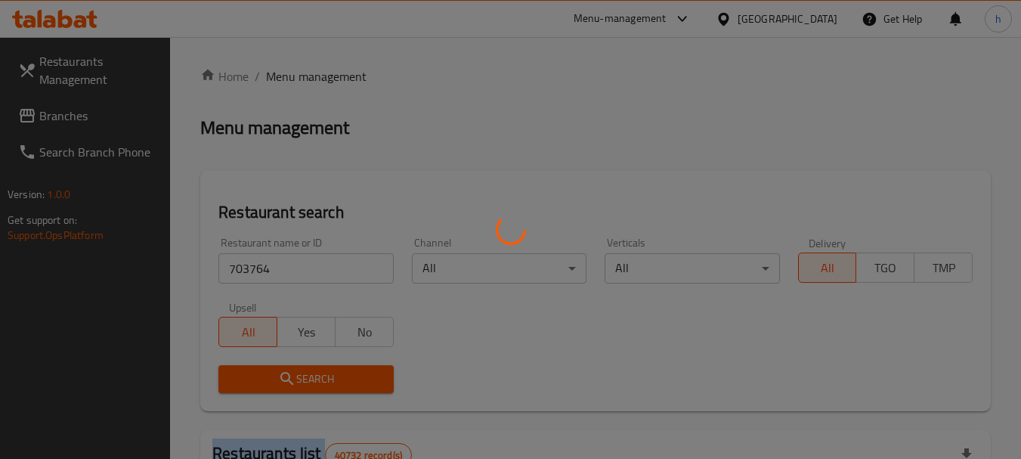
click at [327, 370] on div at bounding box center [510, 229] width 1021 height 459
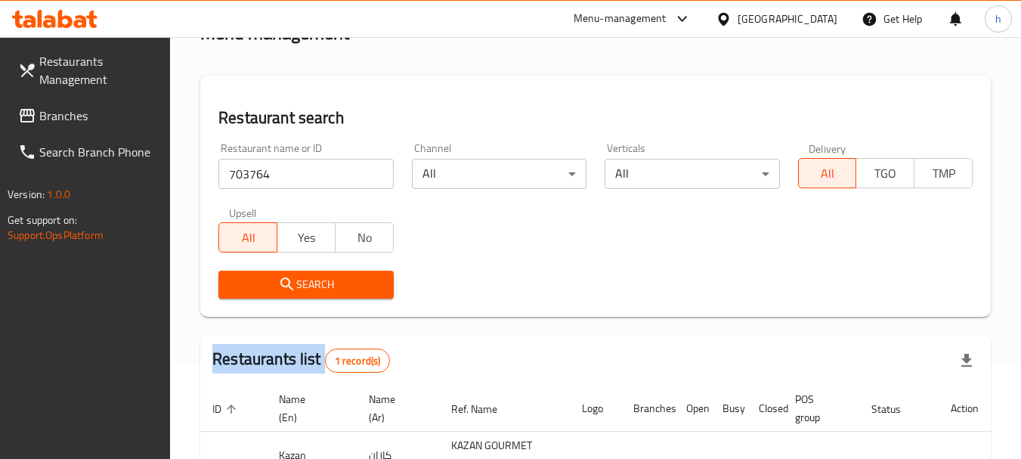
scroll to position [227, 0]
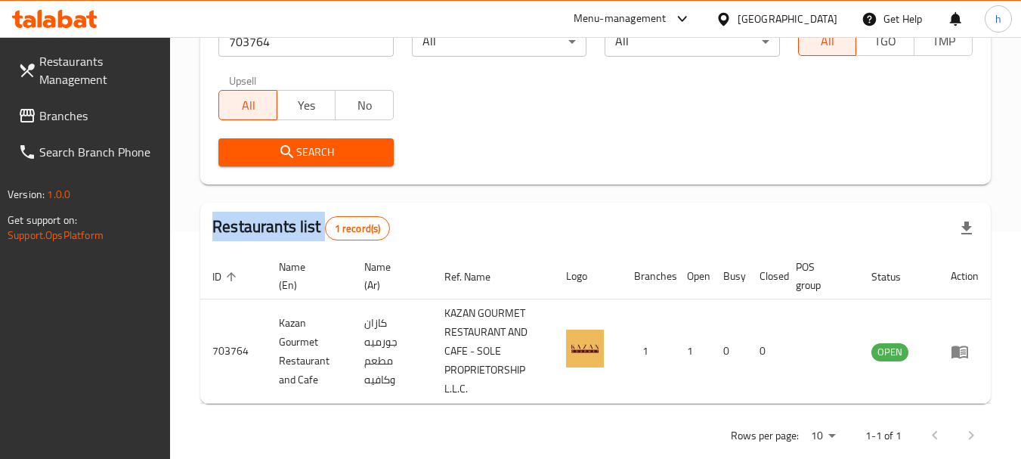
click at [54, 115] on span "Branches" at bounding box center [98, 116] width 119 height 18
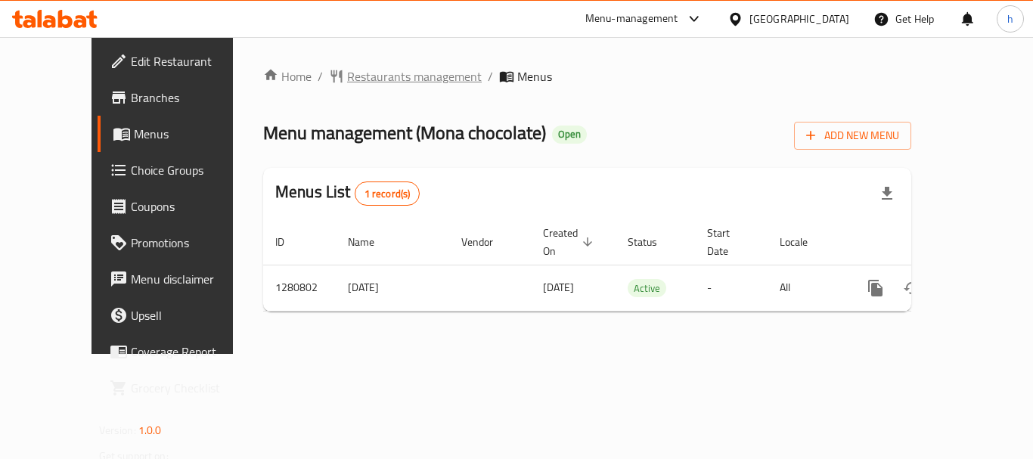
click at [398, 78] on span "Restaurants management" at bounding box center [414, 76] width 135 height 18
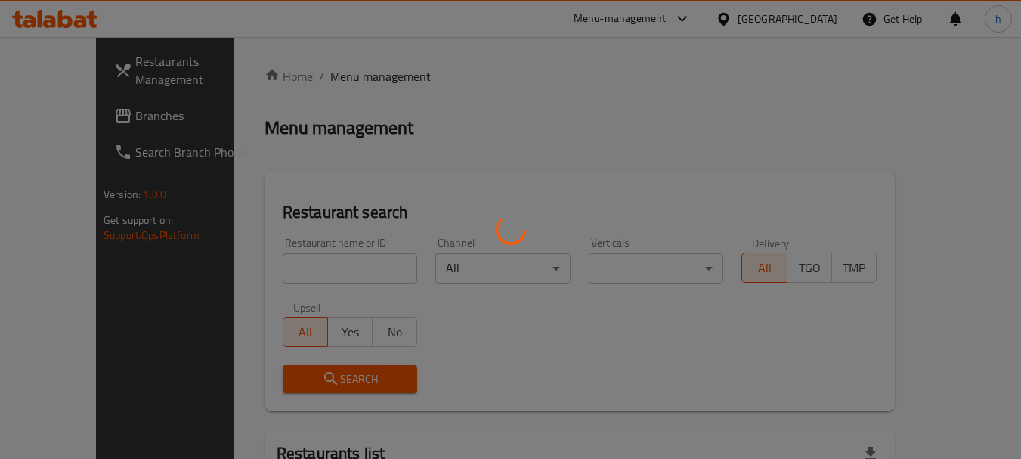
click at [305, 261] on div at bounding box center [510, 229] width 1021 height 459
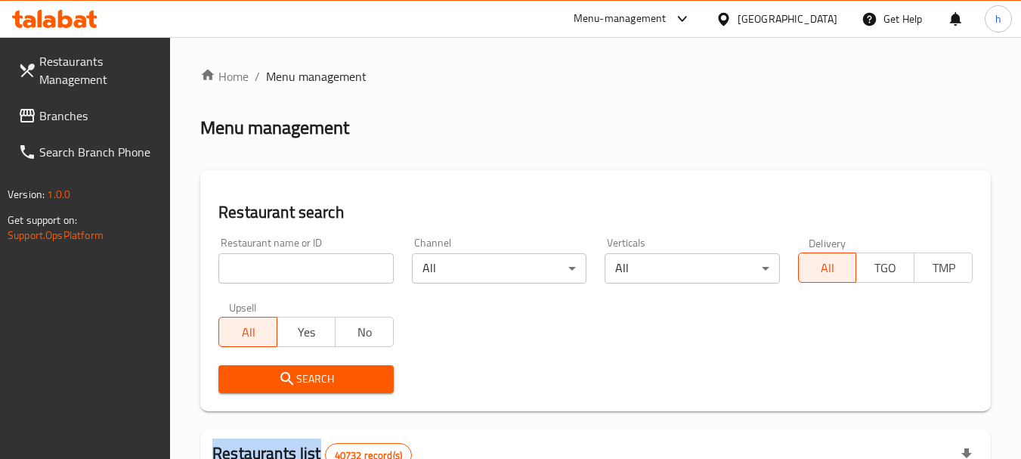
click at [296, 274] on input "search" at bounding box center [305, 268] width 175 height 30
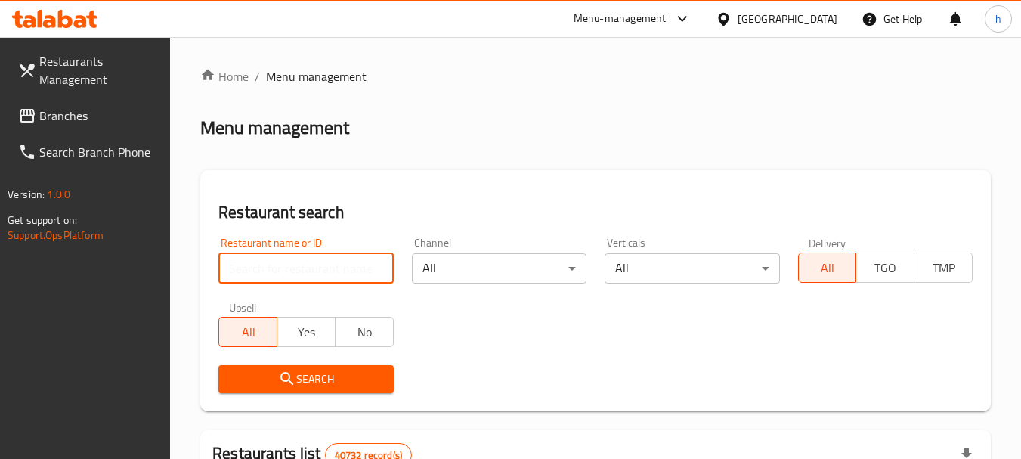
paste input "693999"
type input "693999"
click at [296, 382] on span "Search" at bounding box center [306, 379] width 150 height 19
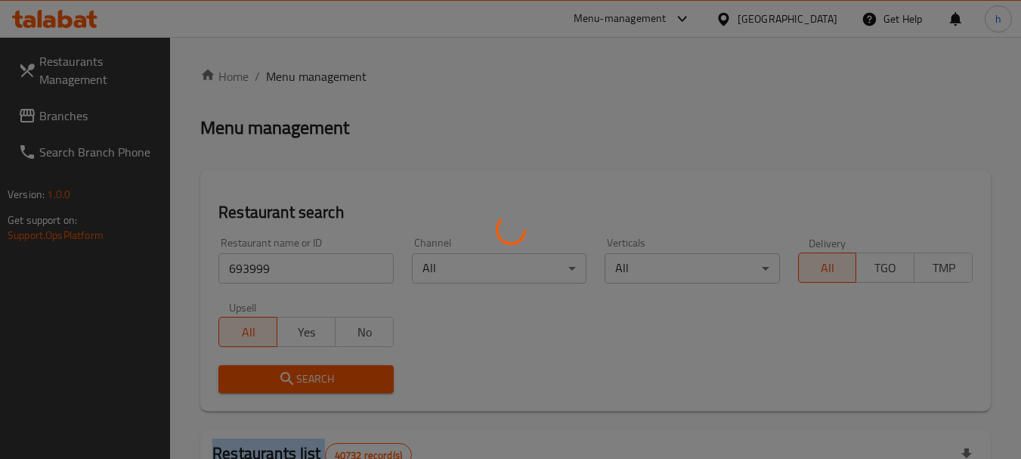
click at [296, 382] on div at bounding box center [510, 229] width 1021 height 459
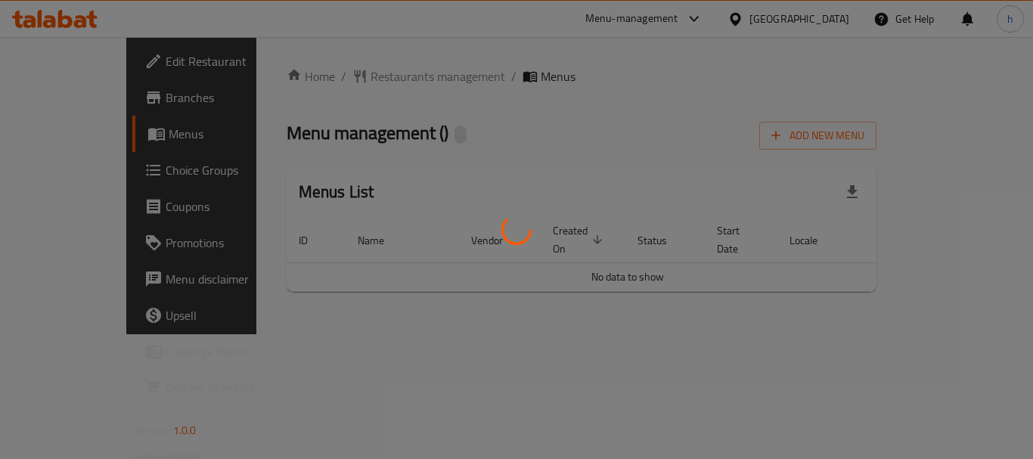
click at [349, 77] on div at bounding box center [516, 229] width 1033 height 459
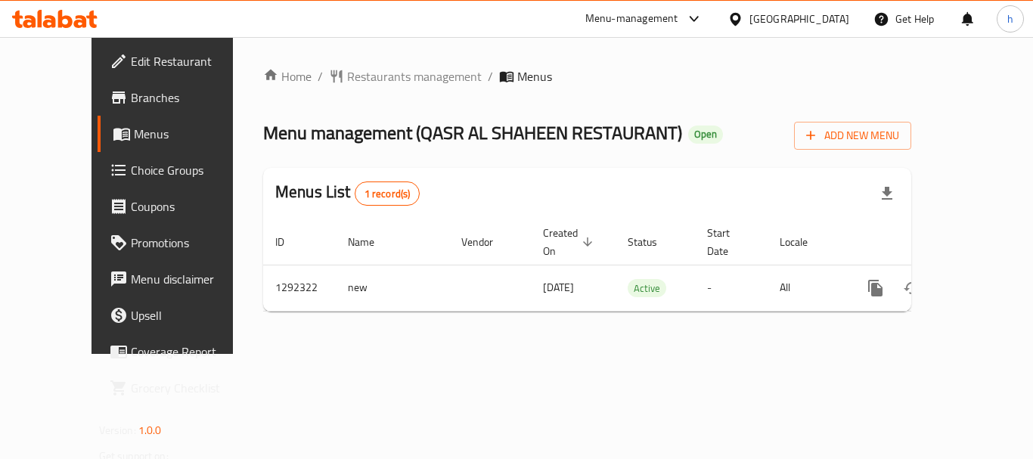
click at [349, 77] on span "Restaurants management" at bounding box center [414, 76] width 135 height 18
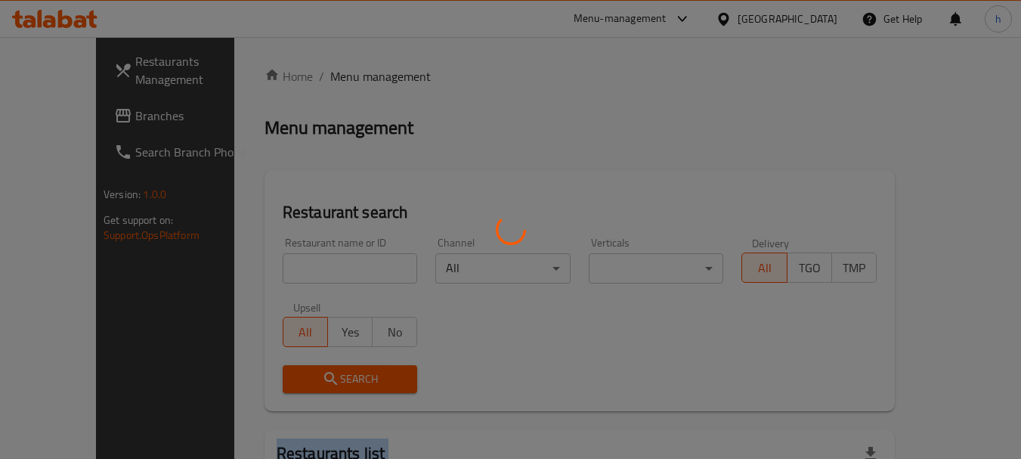
click at [349, 77] on div at bounding box center [510, 229] width 1021 height 459
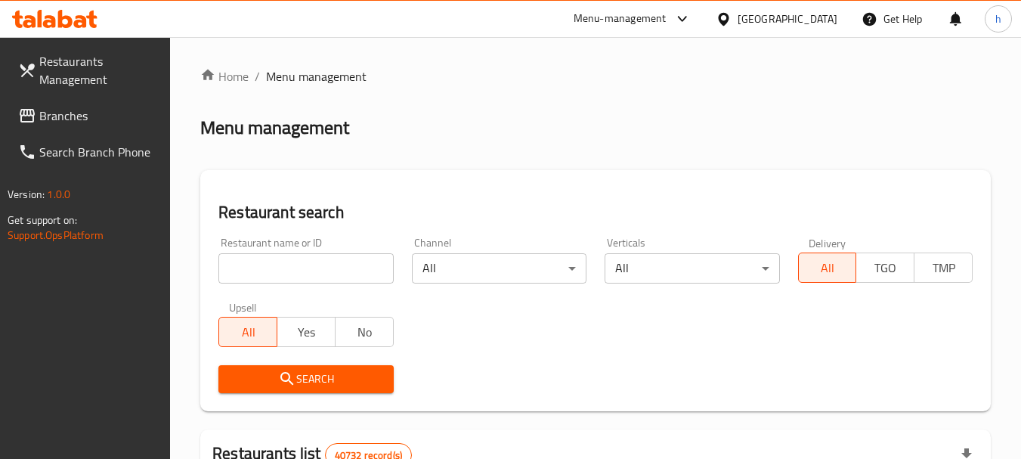
click at [315, 266] on input "search" at bounding box center [305, 268] width 175 height 30
paste input "698986"
type input "698986"
click at [263, 379] on span "Search" at bounding box center [306, 379] width 150 height 19
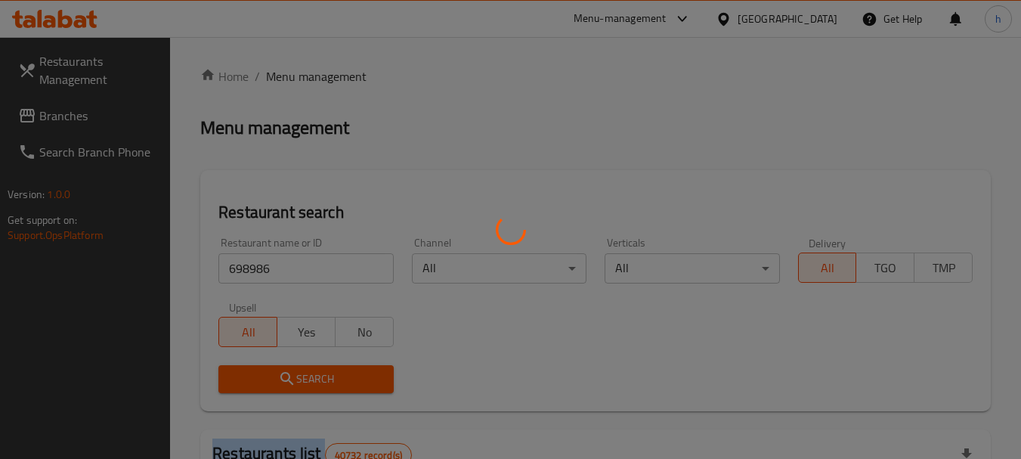
click at [263, 379] on div at bounding box center [510, 229] width 1021 height 459
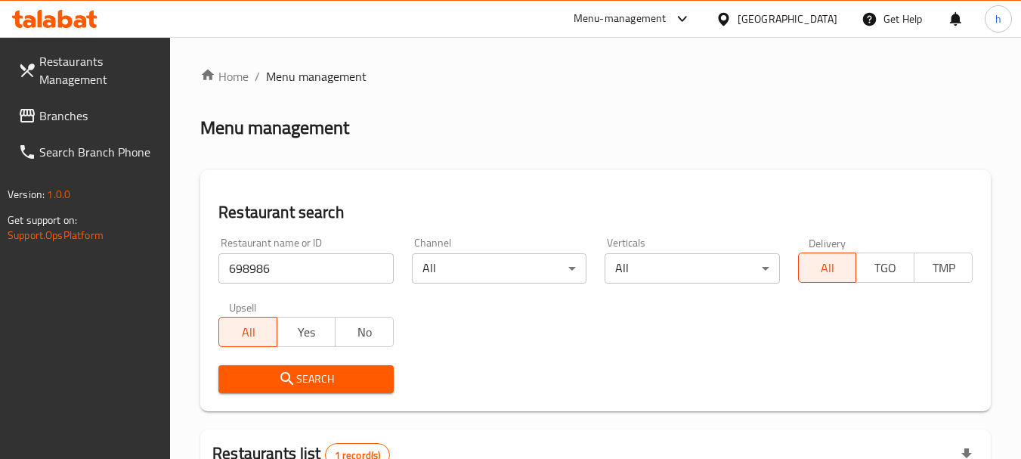
click at [796, 20] on div "[GEOGRAPHIC_DATA]" at bounding box center [788, 19] width 100 height 17
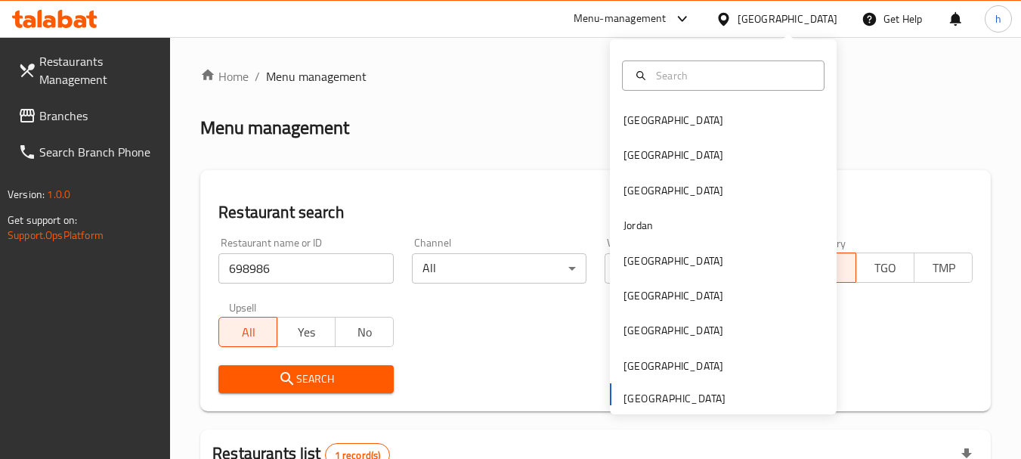
click at [56, 110] on span "Branches" at bounding box center [98, 116] width 119 height 18
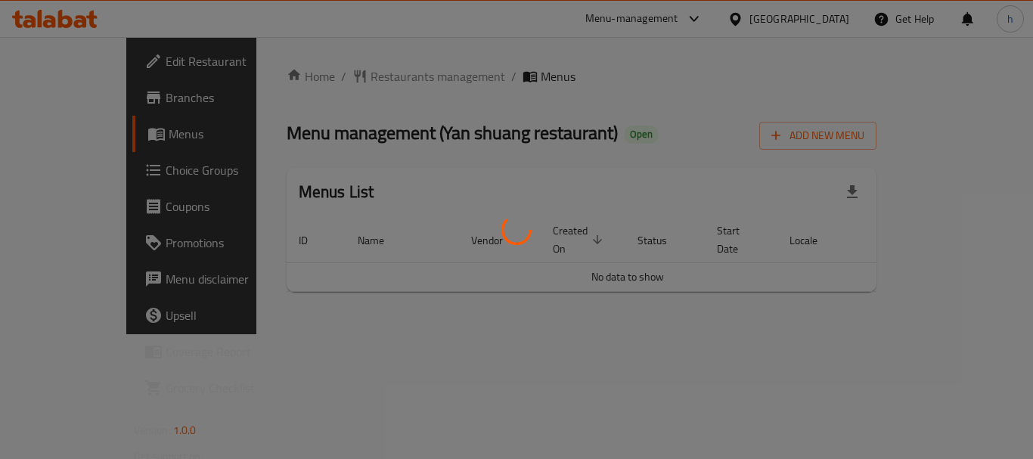
click at [341, 77] on div at bounding box center [516, 229] width 1033 height 459
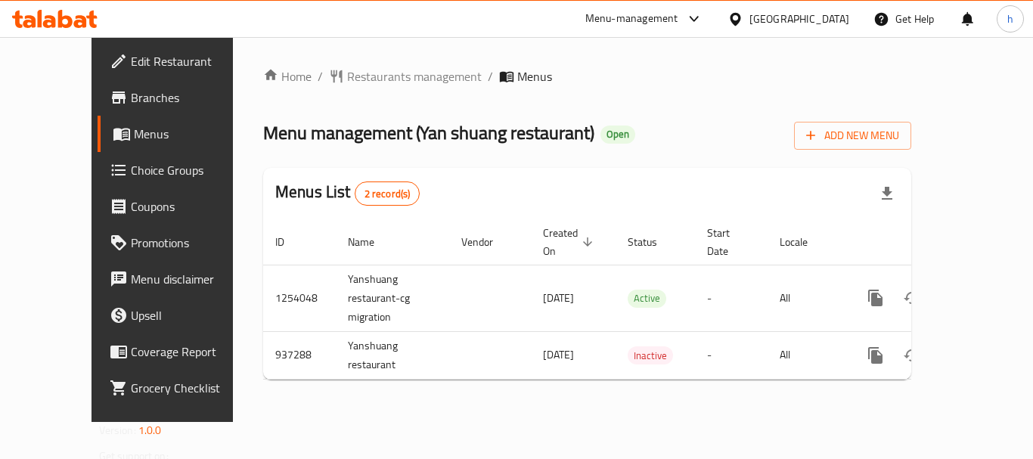
click at [347, 77] on span "Restaurants management" at bounding box center [414, 76] width 135 height 18
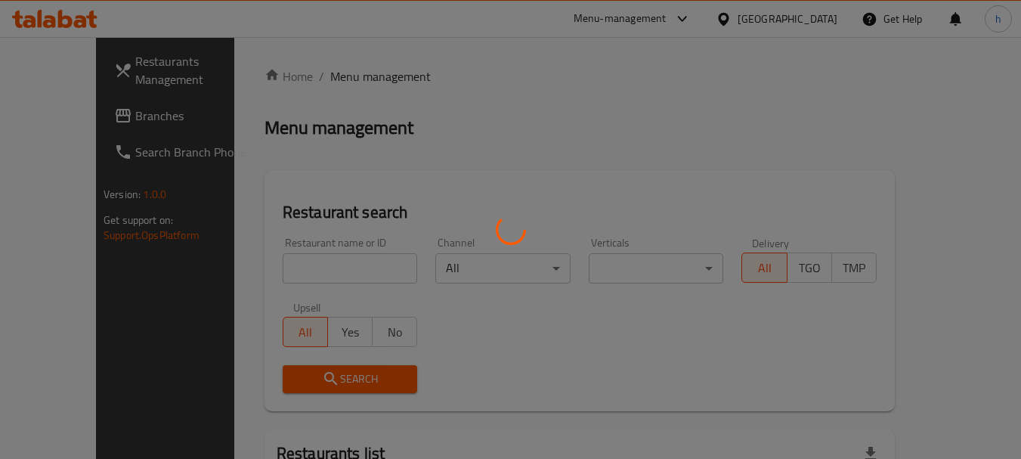
click at [341, 77] on div at bounding box center [510, 229] width 1021 height 459
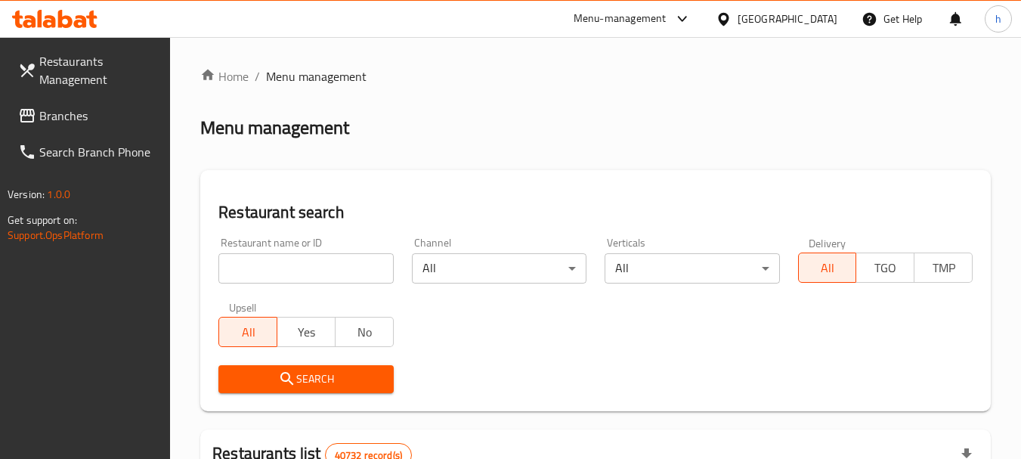
click at [290, 266] on input "search" at bounding box center [305, 268] width 175 height 30
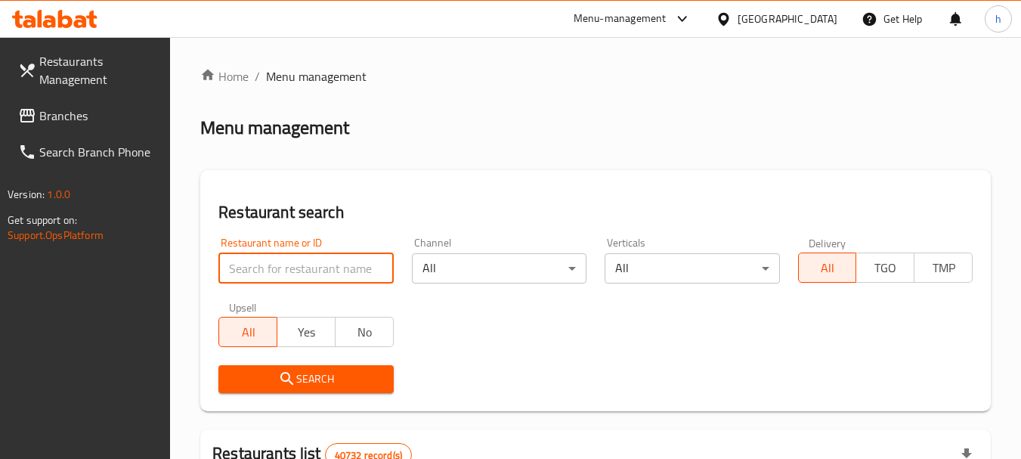
click at [290, 266] on input "search" at bounding box center [305, 268] width 175 height 30
paste input "659065"
type input "659065"
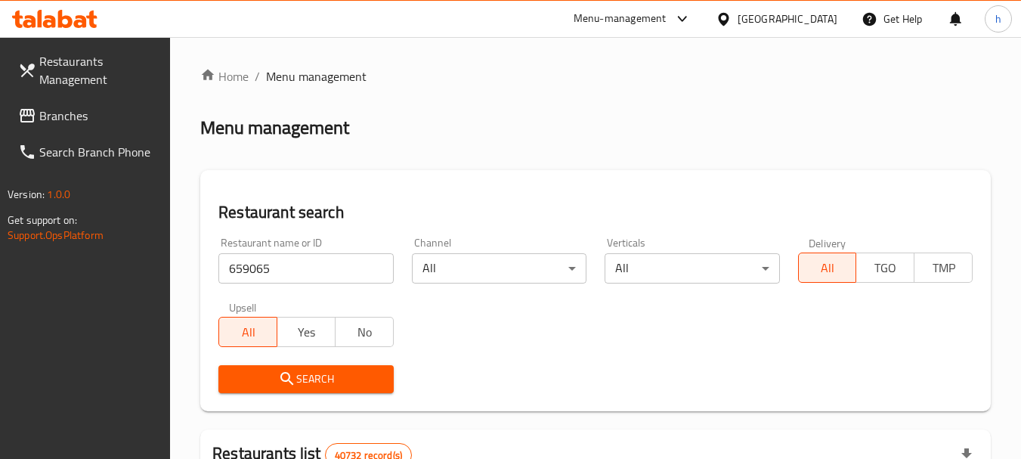
click at [307, 378] on span "Search" at bounding box center [306, 379] width 150 height 19
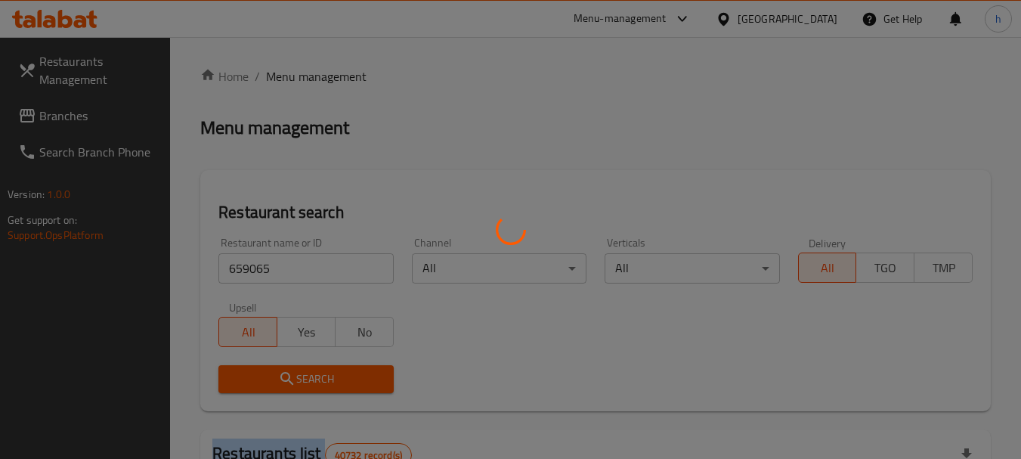
click at [306, 378] on div at bounding box center [510, 229] width 1021 height 459
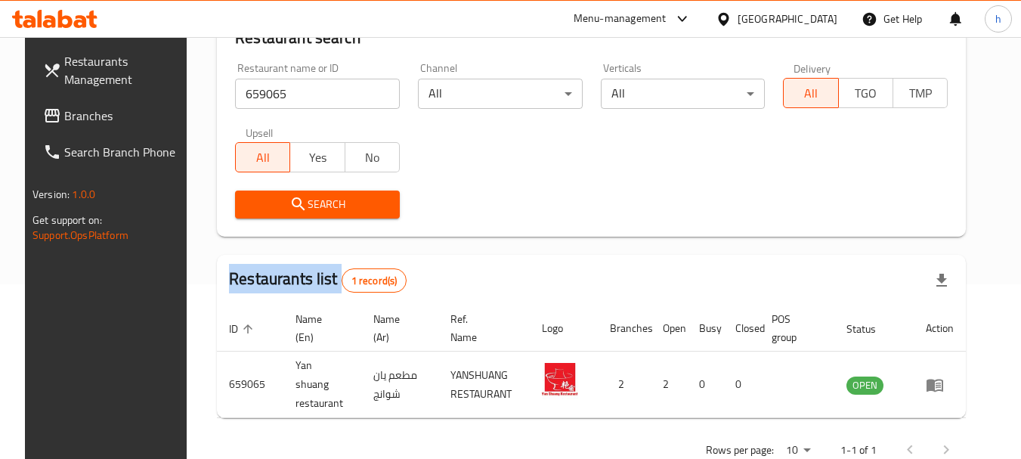
scroll to position [203, 0]
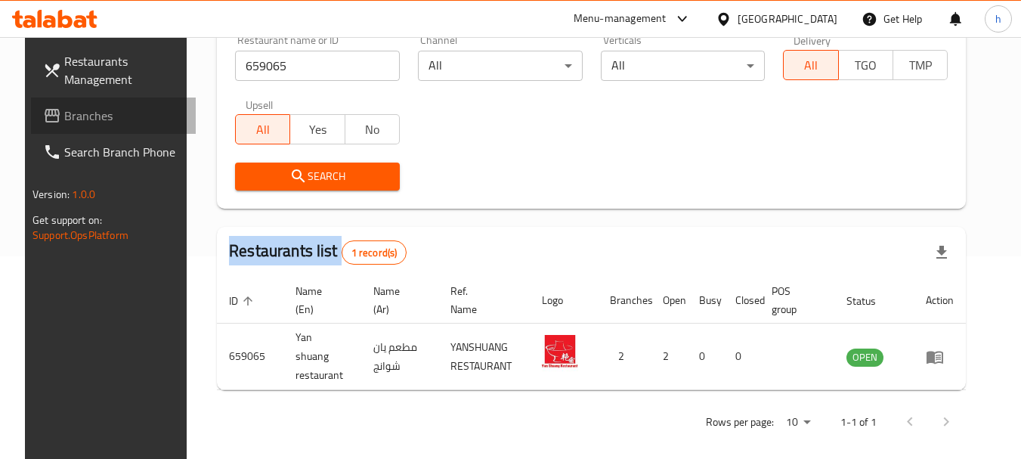
click at [64, 117] on span "Branches" at bounding box center [123, 116] width 119 height 18
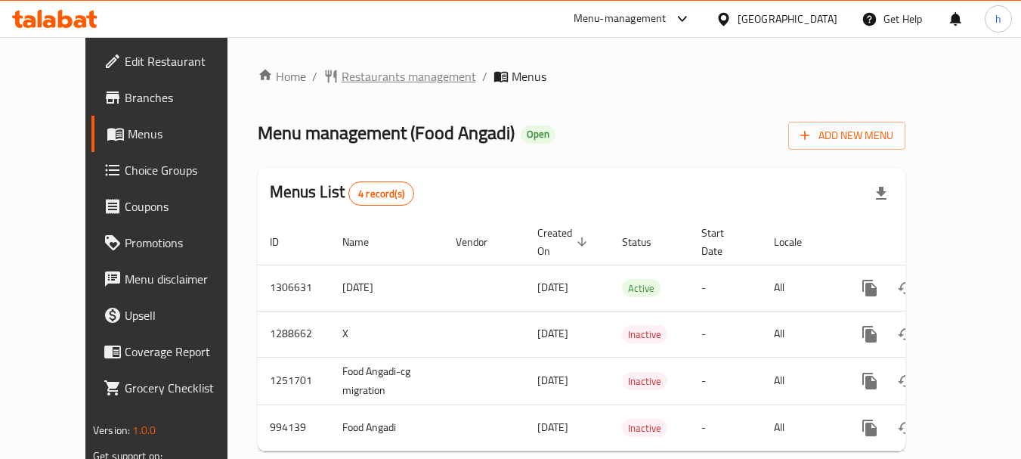
click at [367, 79] on span "Restaurants management" at bounding box center [409, 76] width 135 height 18
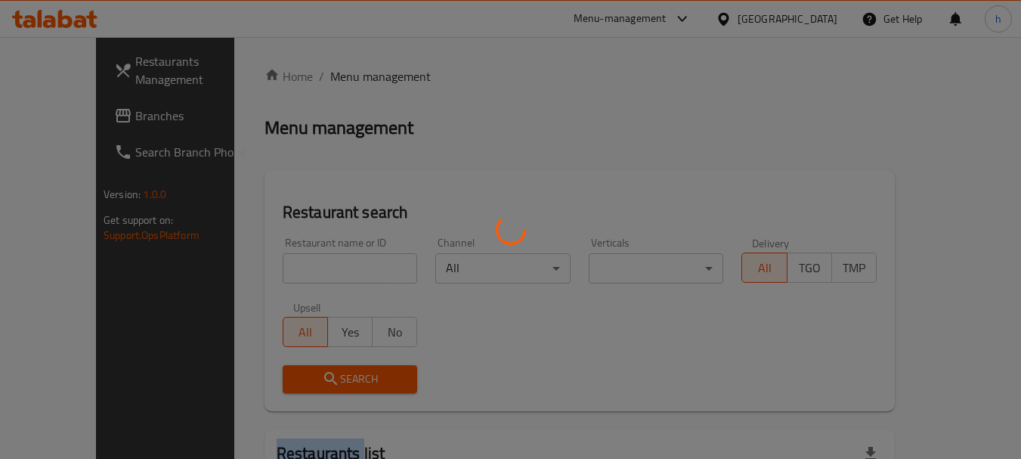
click at [367, 79] on div at bounding box center [510, 229] width 1021 height 459
click at [301, 267] on div at bounding box center [510, 229] width 1021 height 459
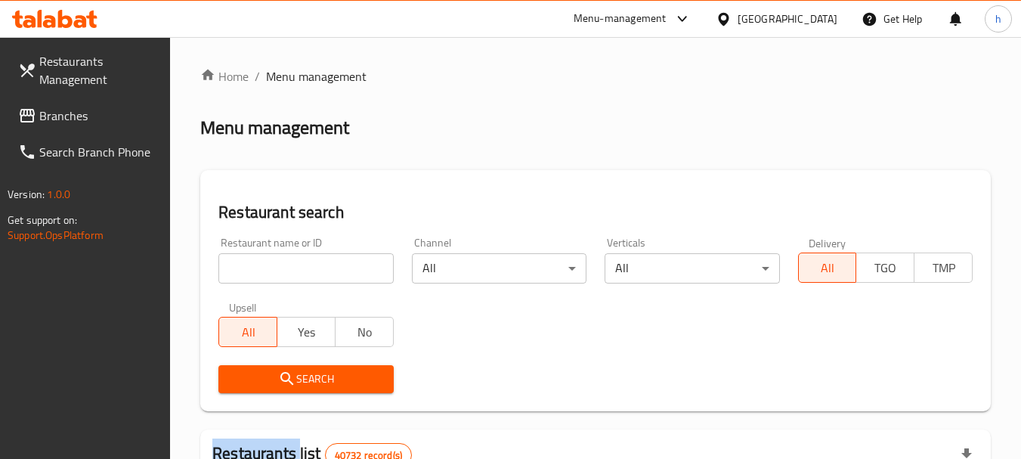
click at [300, 267] on div at bounding box center [510, 229] width 1021 height 459
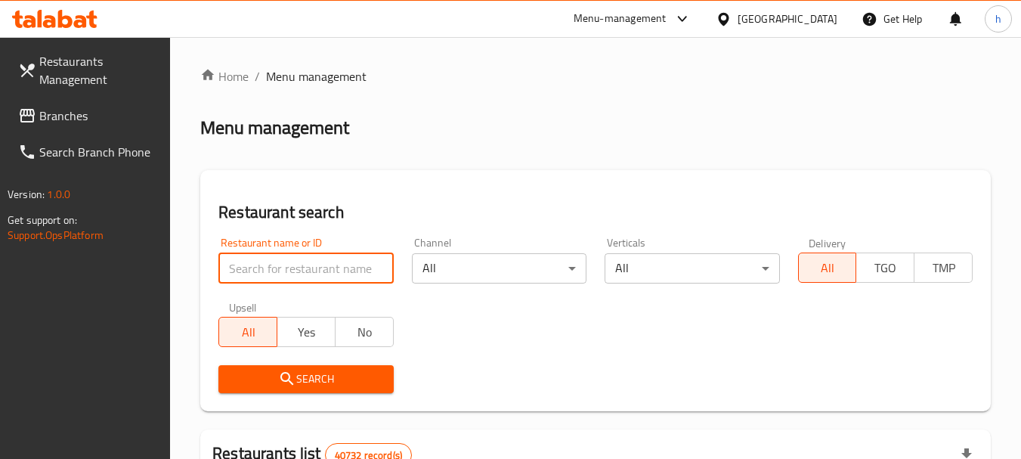
click at [300, 267] on input "search" at bounding box center [305, 268] width 175 height 30
paste input "660366"
type input "660366"
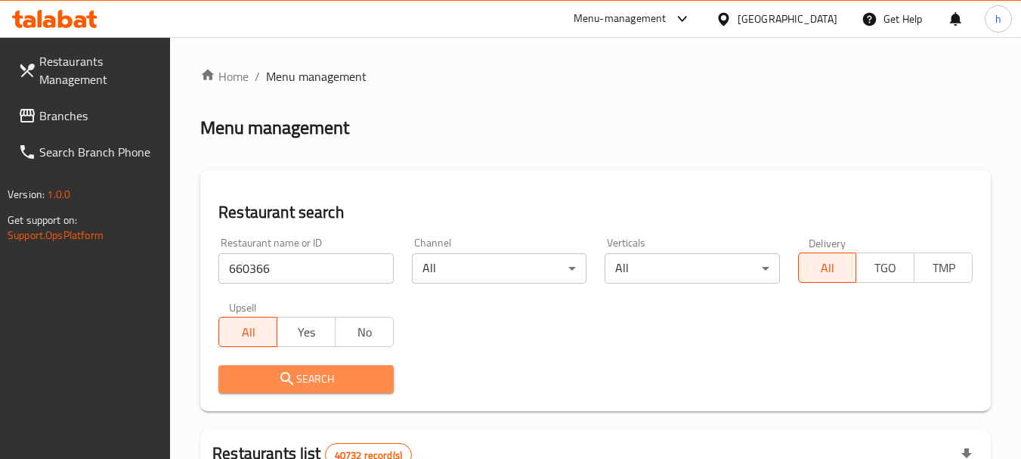
click at [285, 379] on icon "submit" at bounding box center [287, 379] width 18 height 18
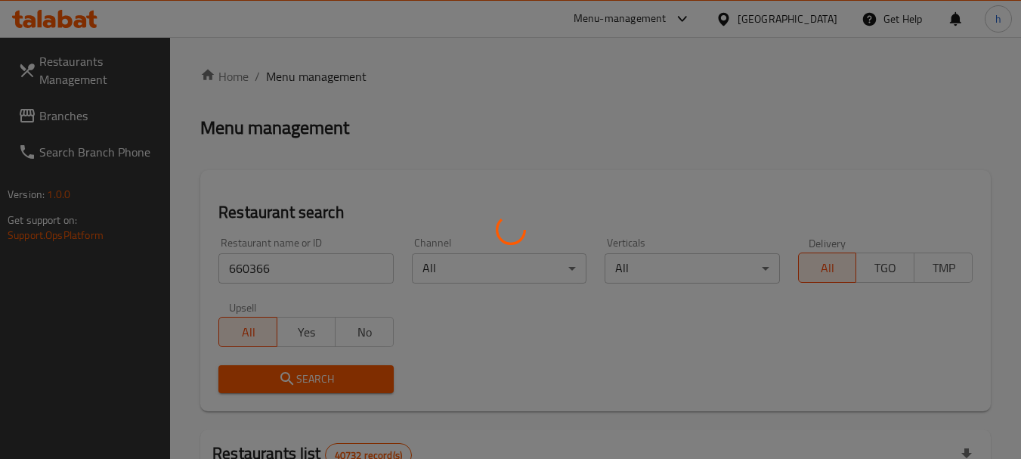
click at [283, 378] on div at bounding box center [510, 229] width 1021 height 459
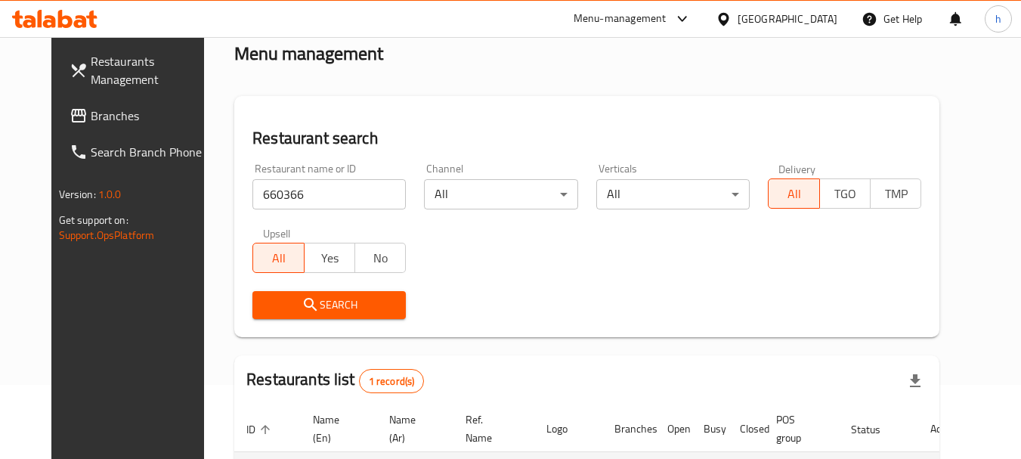
scroll to position [197, 0]
